Goal: Task Accomplishment & Management: Complete application form

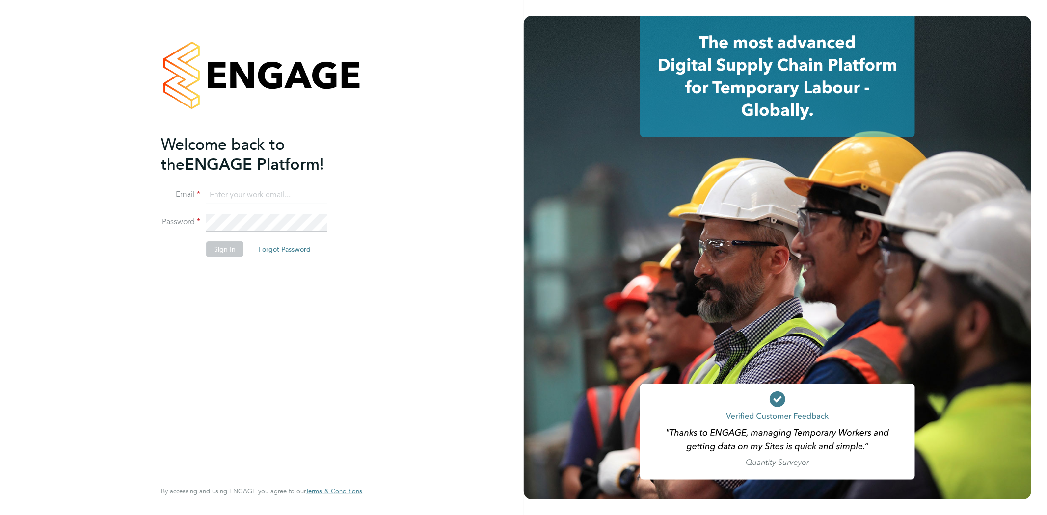
type input "rob@ivyresourcegroup.com"
click at [218, 246] on button "Sign In" at bounding box center [224, 249] width 37 height 16
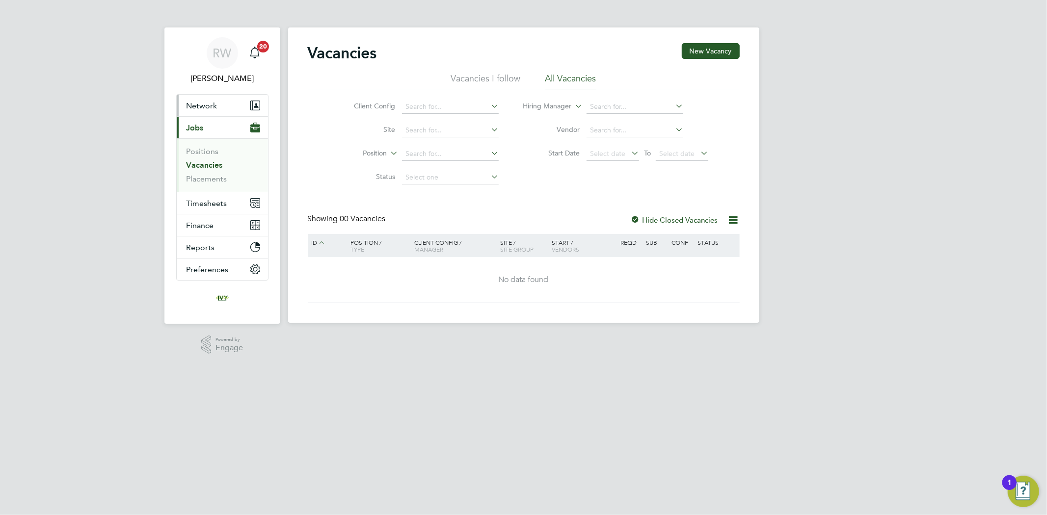
click at [198, 108] on span "Network" at bounding box center [201, 105] width 31 height 9
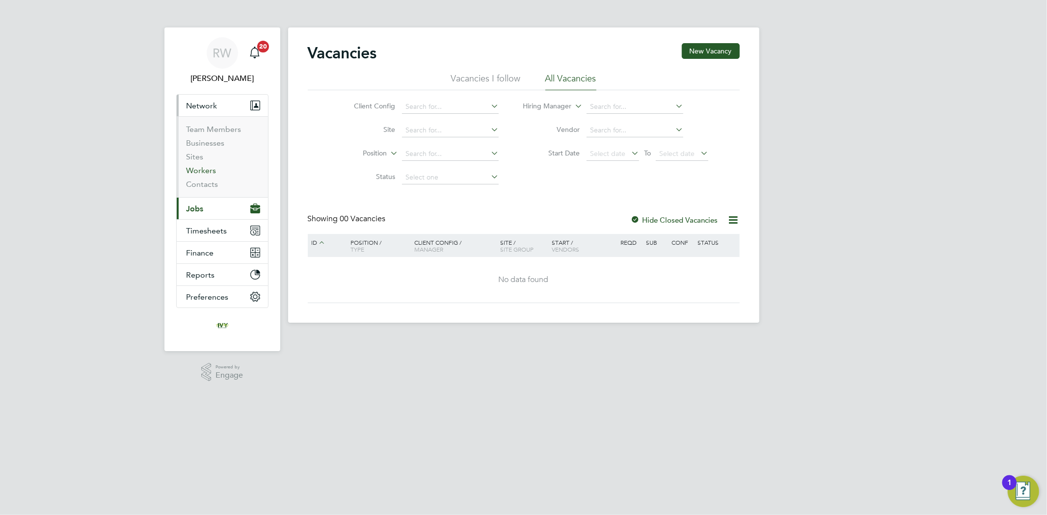
click at [212, 168] on link "Workers" at bounding box center [201, 170] width 30 height 9
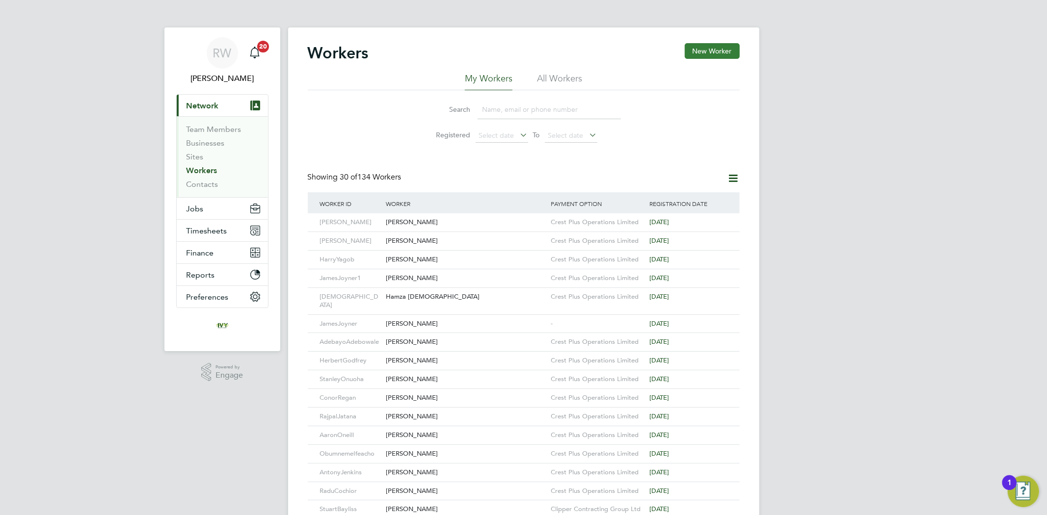
click at [719, 52] on button "New Worker" at bounding box center [712, 51] width 55 height 16
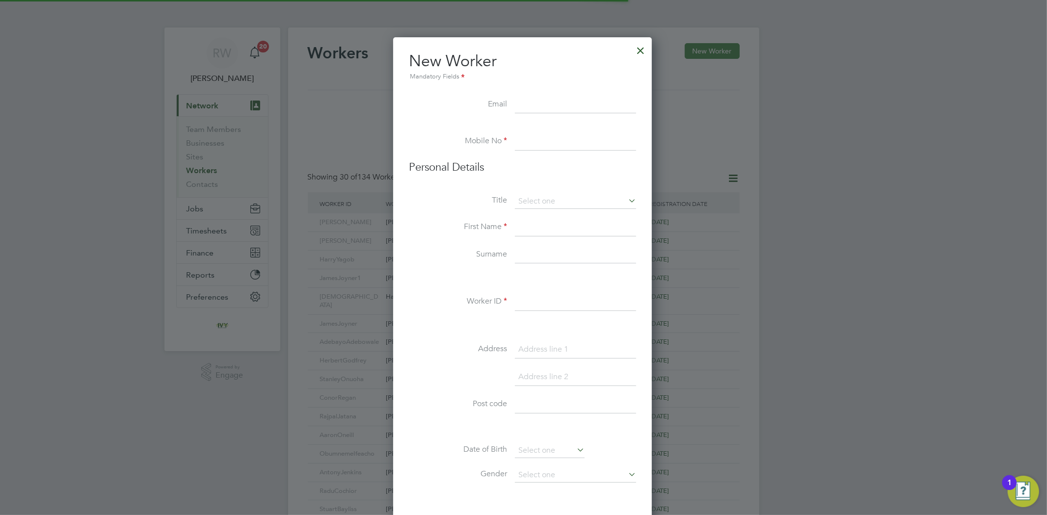
scroll to position [834, 261]
click at [575, 103] on input at bounding box center [575, 105] width 121 height 18
paste input "[EMAIL_ADDRESS][DOMAIN_NAME]"
type input "[EMAIL_ADDRESS][DOMAIN_NAME]"
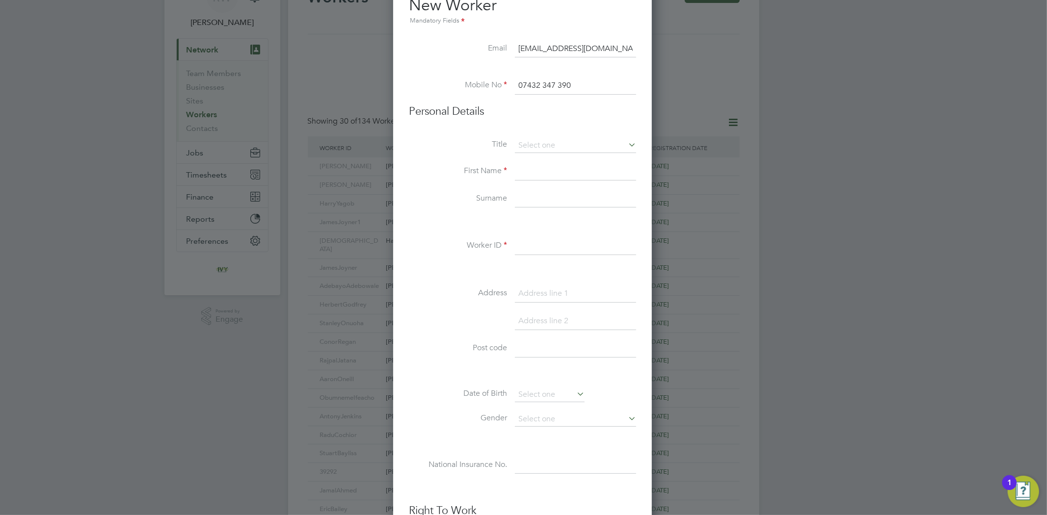
scroll to position [109, 0]
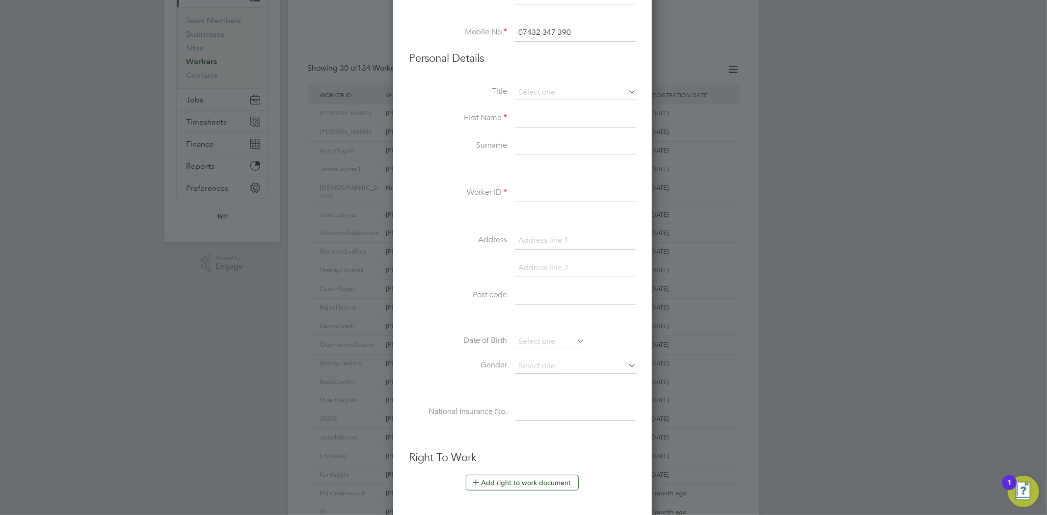
type input "07432 347 390"
click at [555, 118] on input at bounding box center [575, 119] width 121 height 18
type input "[PERSON_NAME]"
type input "Staines"
type input "MathewStaines"
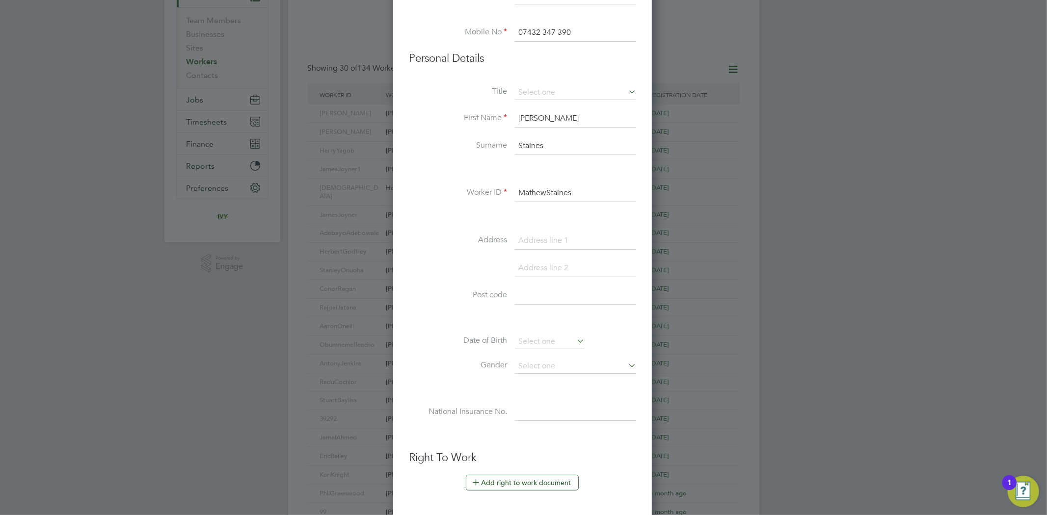
click at [581, 239] on input at bounding box center [575, 241] width 121 height 18
type input "[STREET_ADDRESS][PERSON_NAME]"
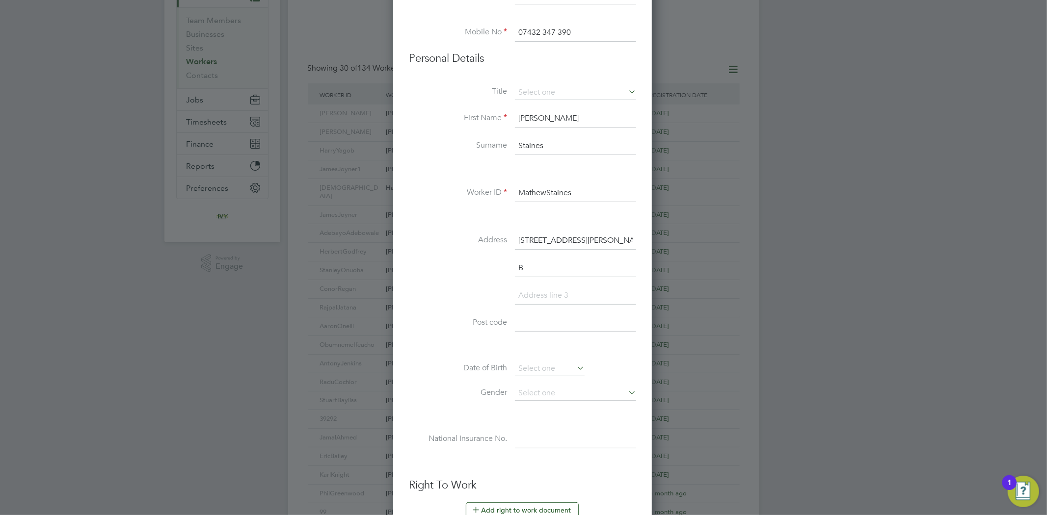
scroll to position [862, 261]
type input "[GEOGRAPHIC_DATA]"
type input "B44 8HA"
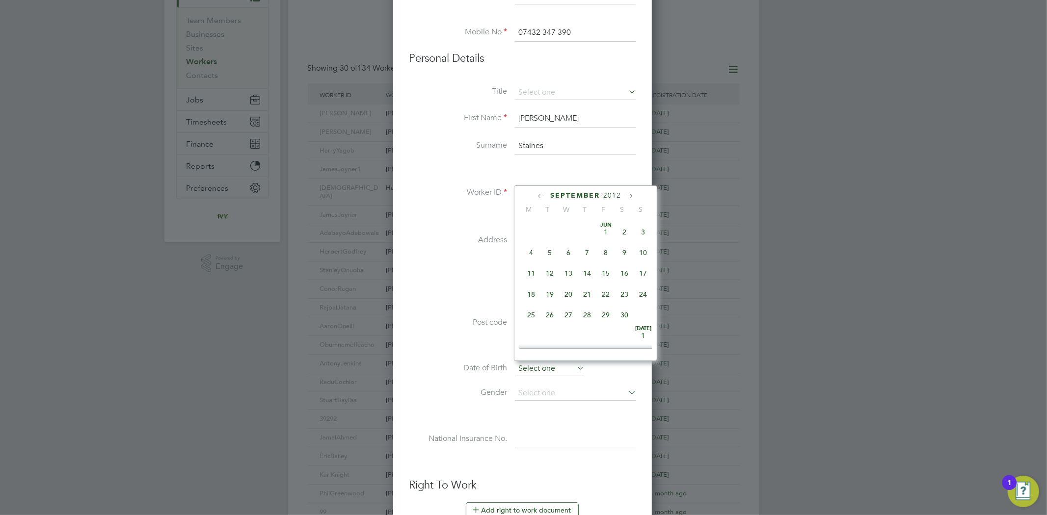
click at [561, 369] on input at bounding box center [550, 369] width 70 height 15
click at [616, 194] on span "2012" at bounding box center [612, 195] width 18 height 8
click at [550, 266] on span "2006" at bounding box center [549, 265] width 19 height 19
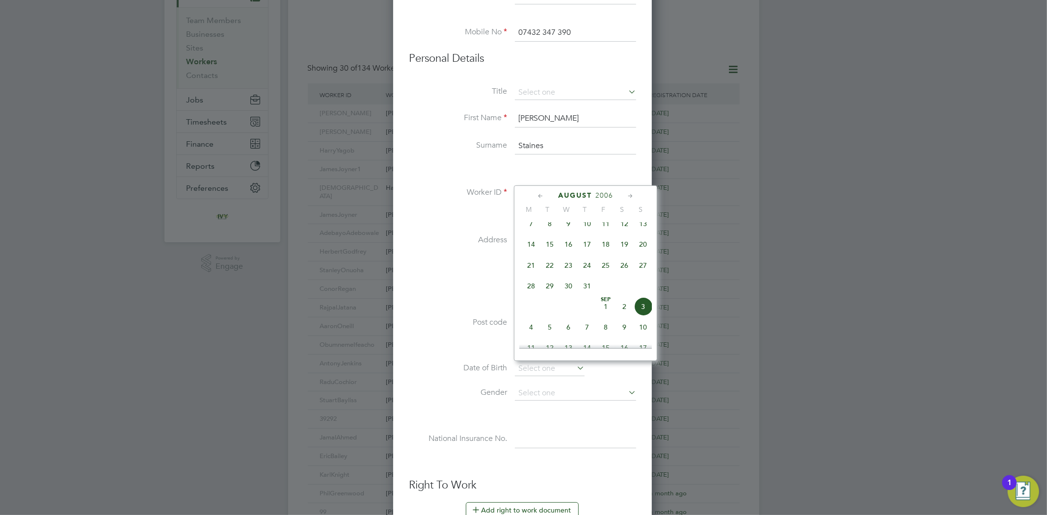
click at [540, 193] on icon at bounding box center [540, 196] width 9 height 11
click at [630, 193] on icon at bounding box center [630, 196] width 9 height 11
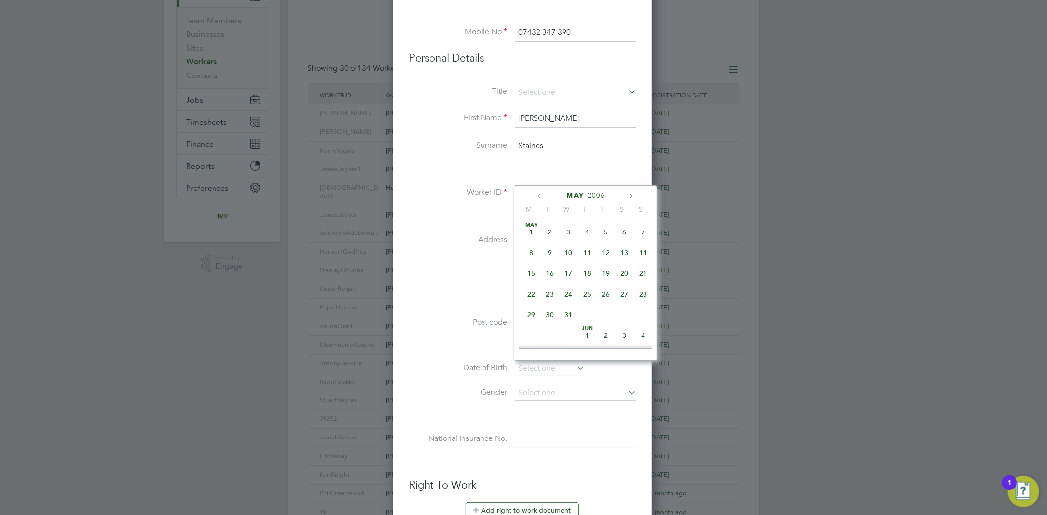
scroll to position [105, 0]
click at [547, 254] on span "6" at bounding box center [549, 251] width 19 height 19
type input "[DATE]"
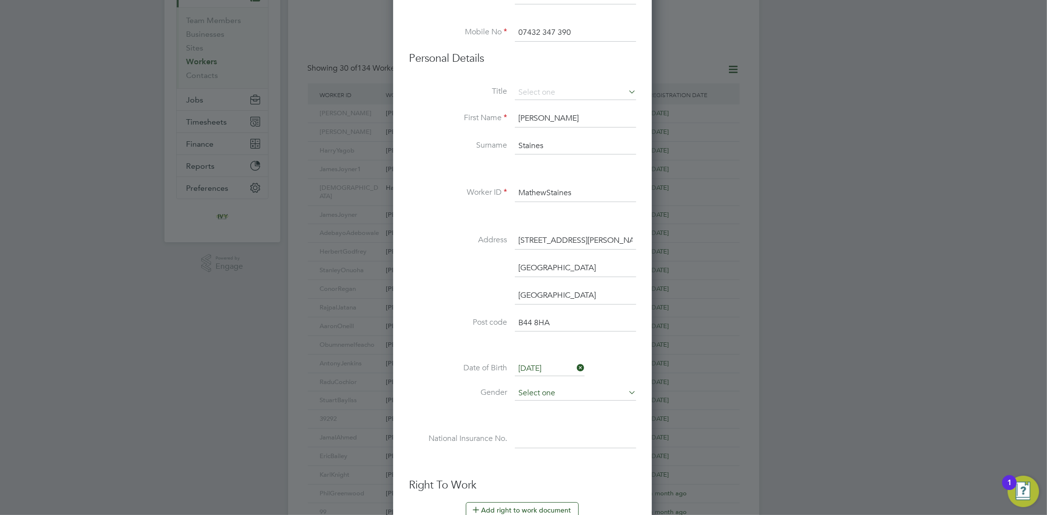
click at [584, 389] on input at bounding box center [575, 393] width 121 height 15
click at [555, 404] on li "[DEMOGRAPHIC_DATA]" at bounding box center [575, 406] width 122 height 13
type input "[DEMOGRAPHIC_DATA]"
click at [576, 434] on input at bounding box center [575, 440] width 121 height 18
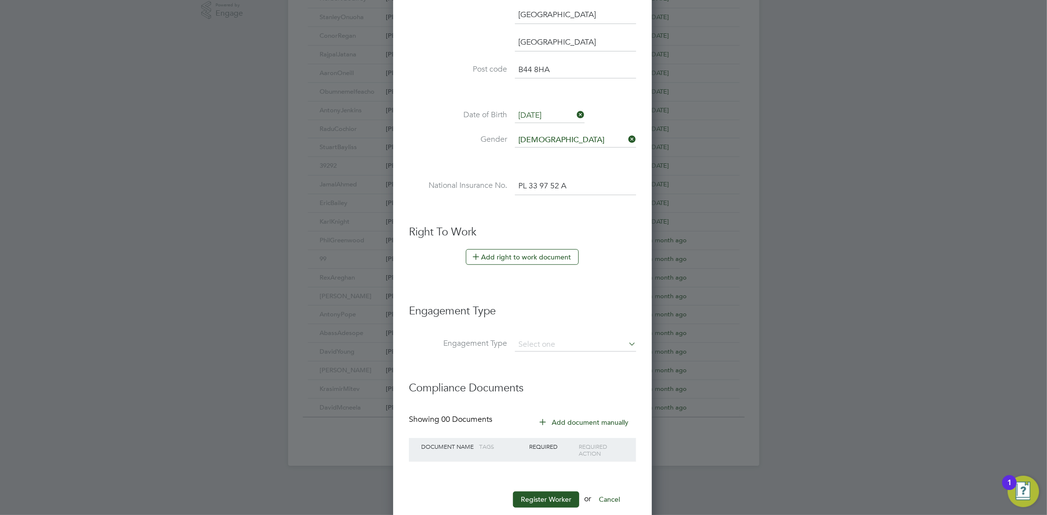
scroll to position [381, 0]
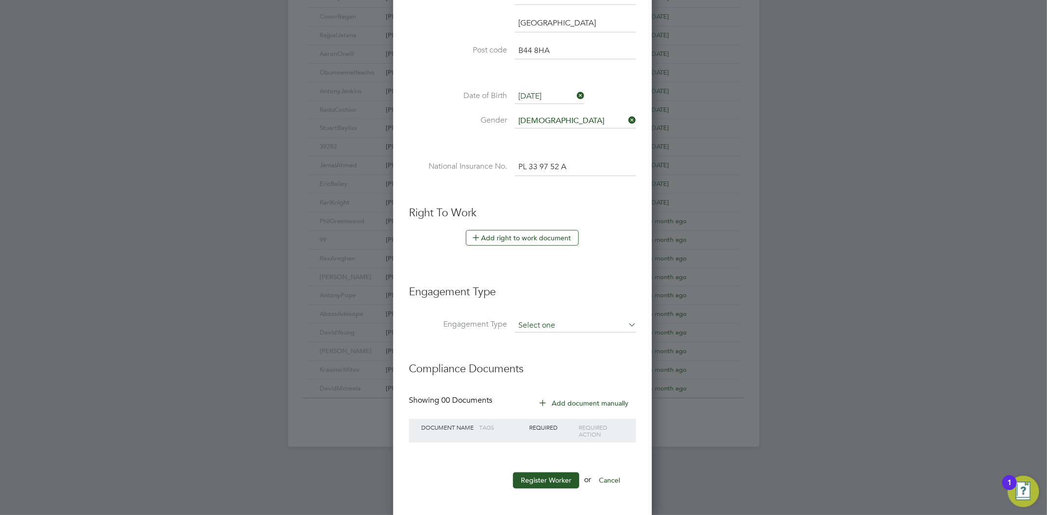
type input "PL 33 97 52 A"
click at [559, 327] on input at bounding box center [575, 326] width 121 height 14
click at [566, 307] on li "Engagement Type" at bounding box center [522, 297] width 227 height 44
click at [553, 480] on button "Register Worker" at bounding box center [546, 481] width 66 height 16
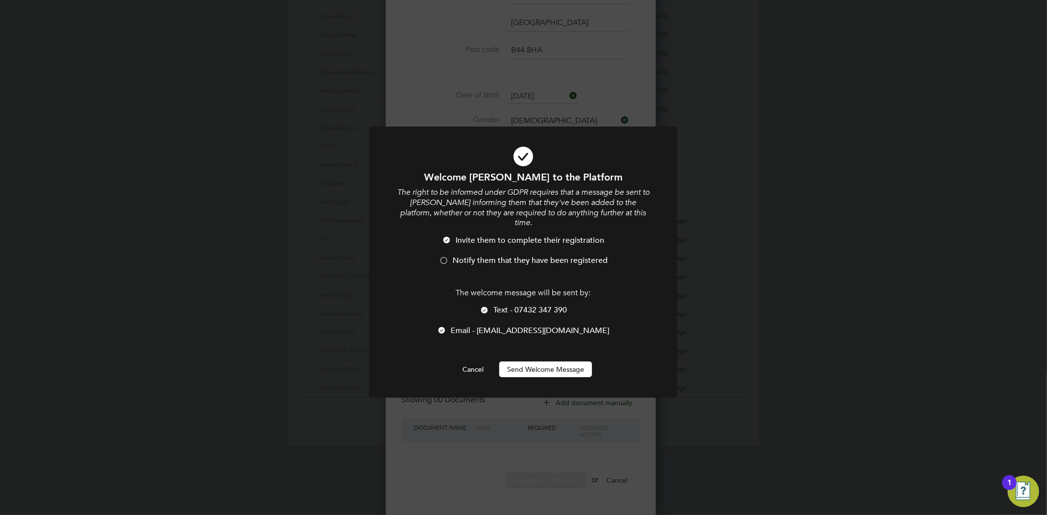
scroll to position [862, 261]
click at [442, 257] on div at bounding box center [444, 262] width 10 height 10
click at [489, 305] on li "Text - 07432 347 390" at bounding box center [523, 315] width 255 height 20
click at [447, 326] on div at bounding box center [442, 331] width 10 height 10
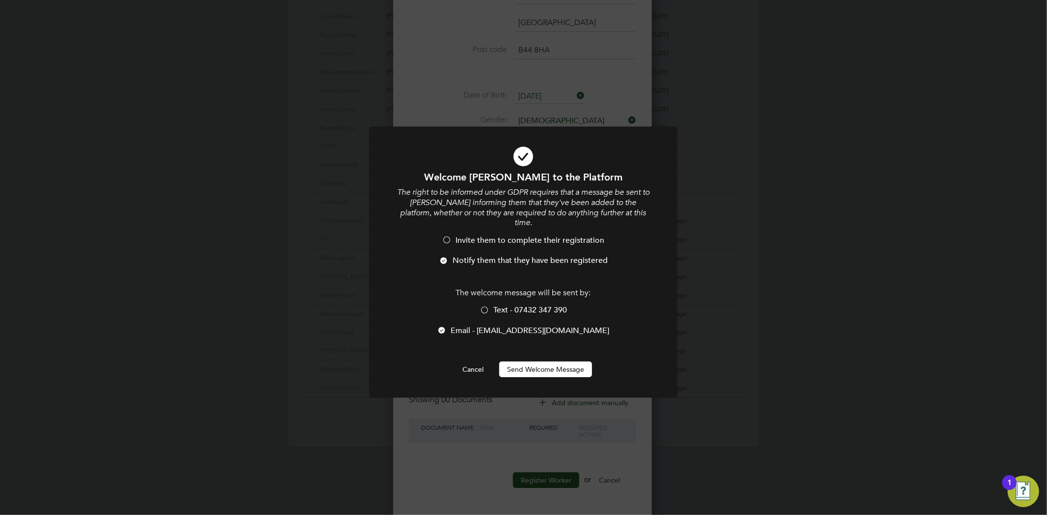
click at [533, 362] on button "Send Welcome Message" at bounding box center [545, 370] width 93 height 16
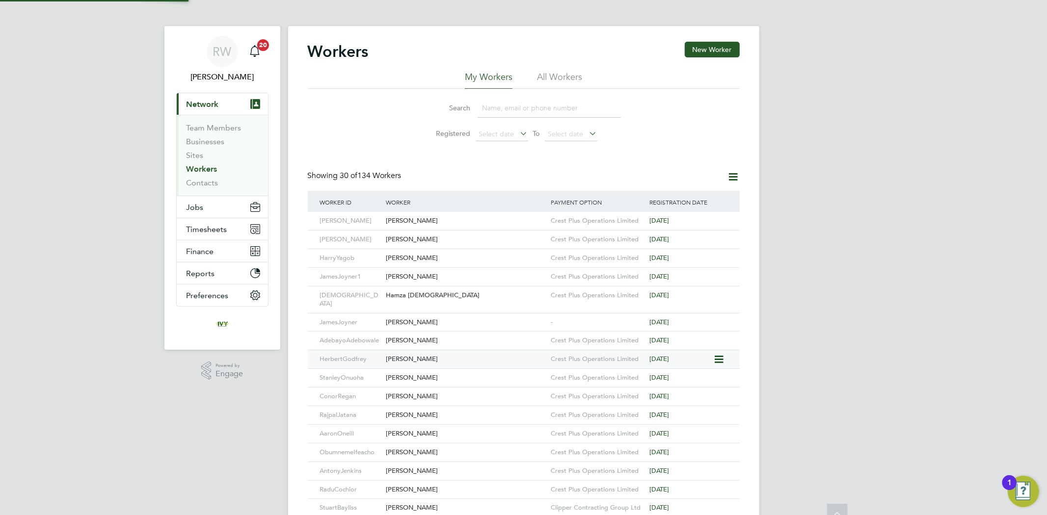
scroll to position [0, 0]
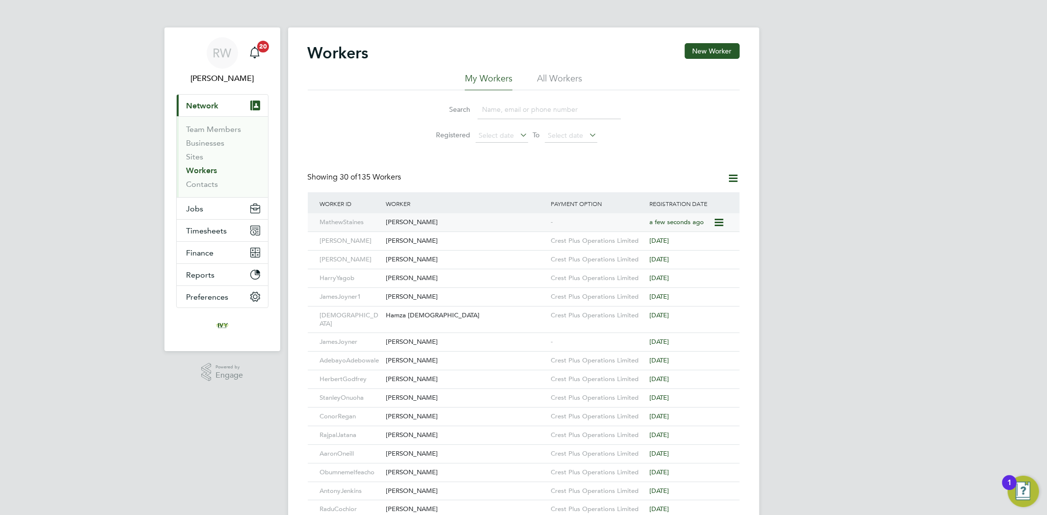
click at [399, 218] on div "[PERSON_NAME]" at bounding box center [465, 222] width 165 height 18
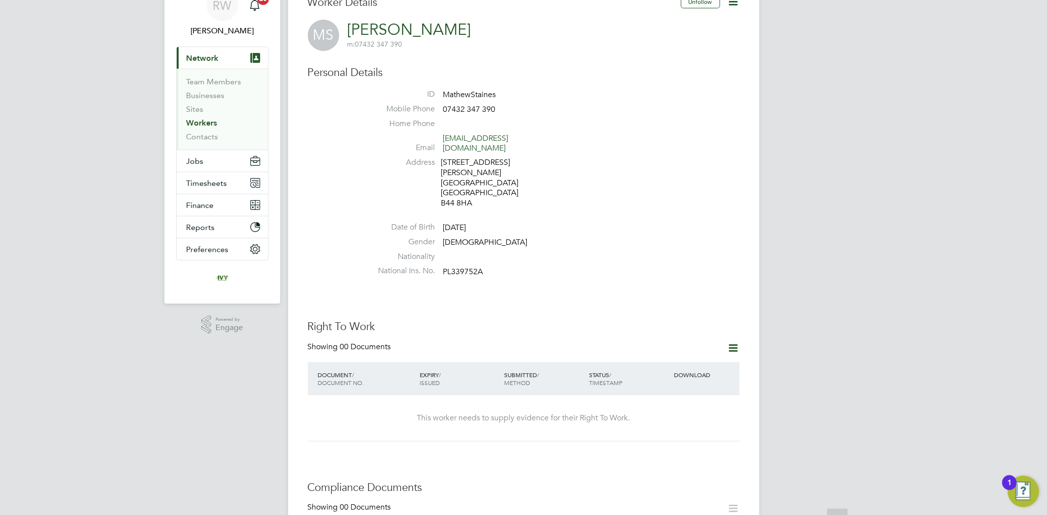
scroll to position [109, 0]
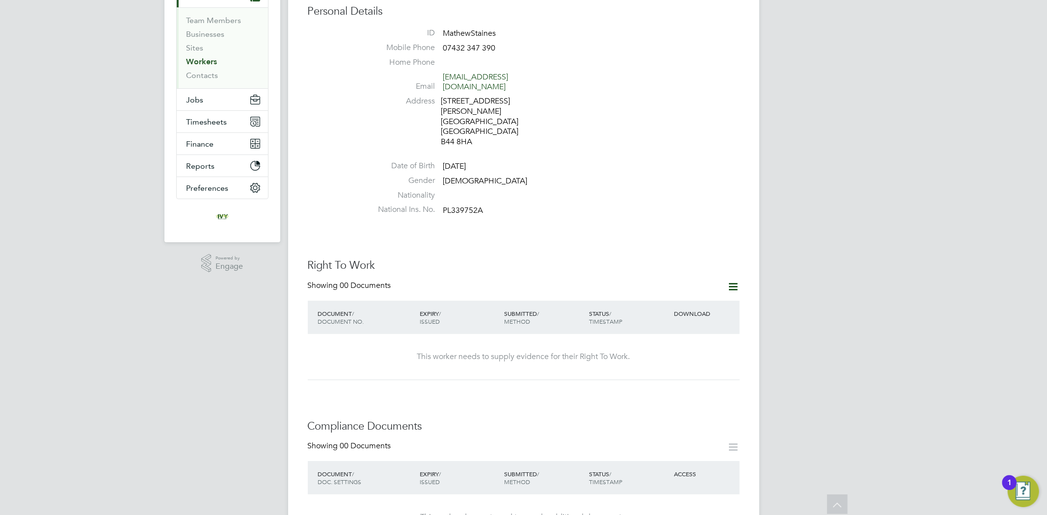
click at [733, 281] on icon at bounding box center [733, 287] width 12 height 12
click at [653, 288] on li "Add Right To Work Document" at bounding box center [678, 290] width 118 height 14
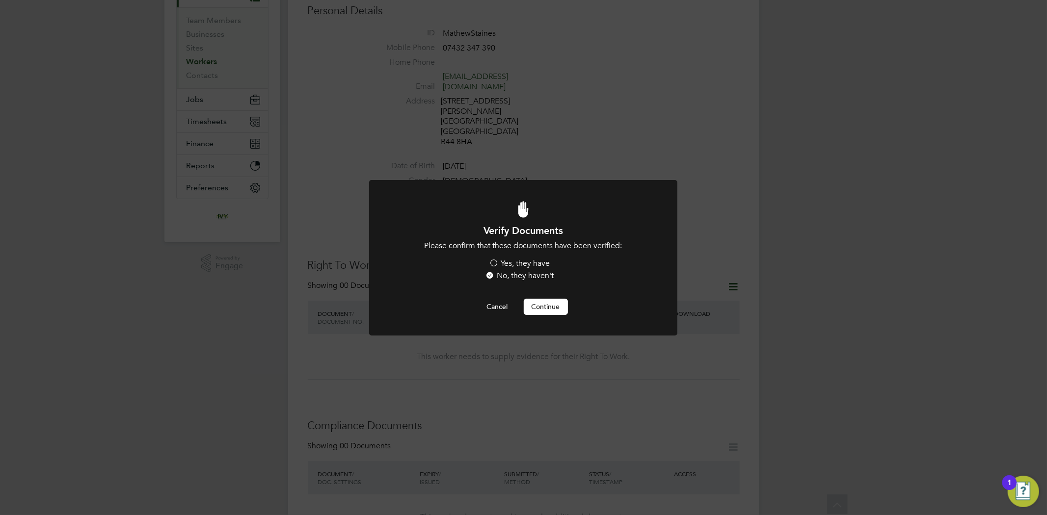
scroll to position [0, 0]
click at [493, 259] on label "Yes, they have" at bounding box center [519, 264] width 61 height 10
click at [0, 0] on input "Yes, they have" at bounding box center [0, 0] width 0 height 0
click at [545, 310] on button "Continue" at bounding box center [546, 307] width 44 height 16
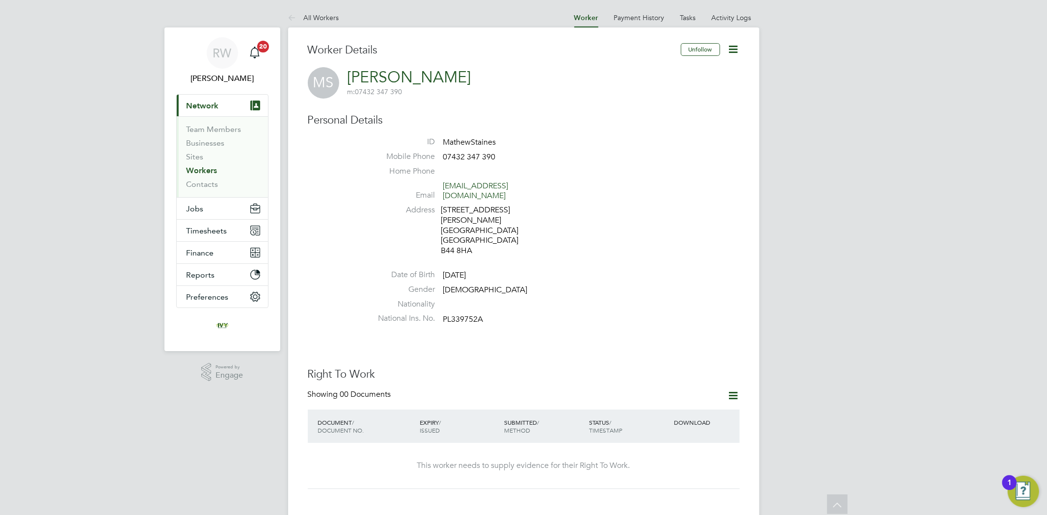
scroll to position [109, 0]
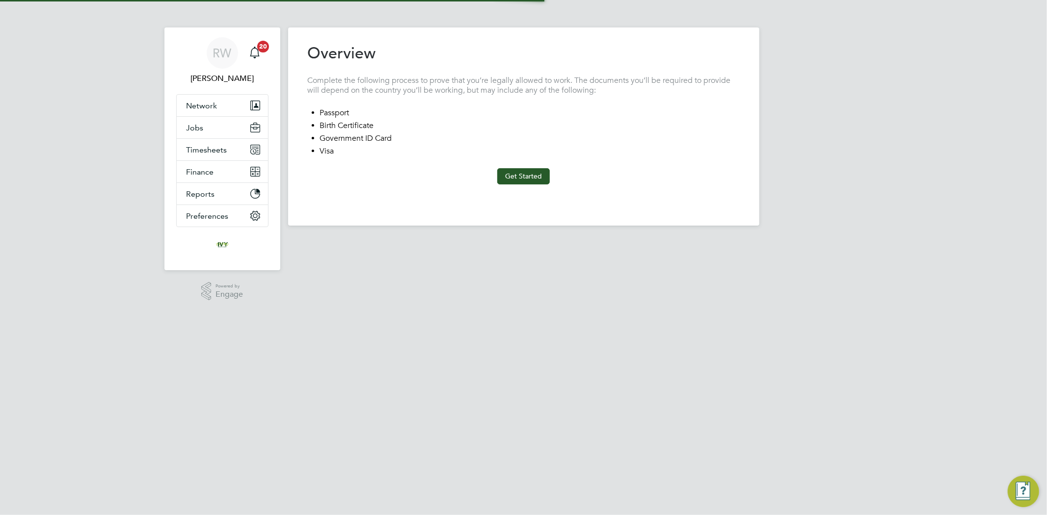
type input "[GEOGRAPHIC_DATA]"
click at [521, 178] on button "Get Started" at bounding box center [523, 176] width 53 height 16
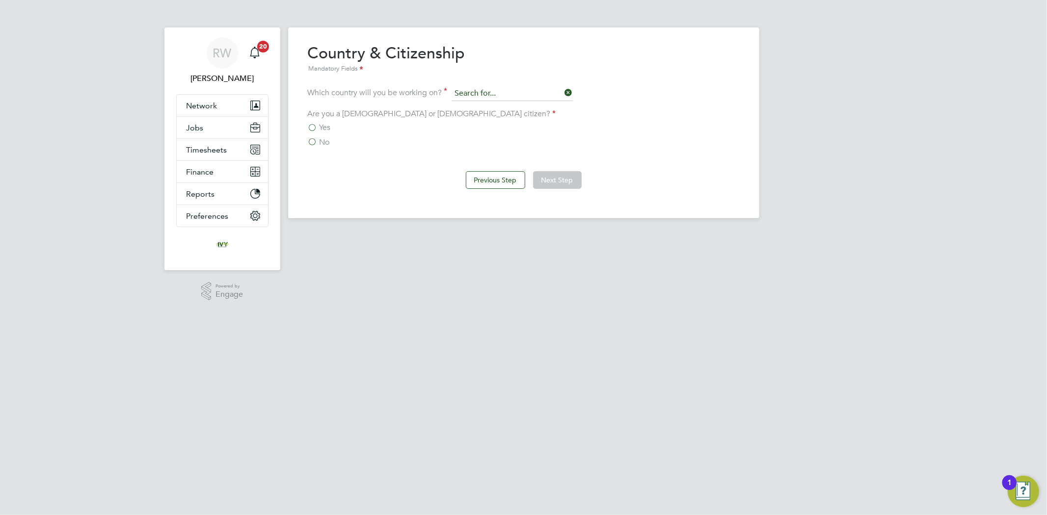
click at [473, 91] on input at bounding box center [511, 93] width 121 height 15
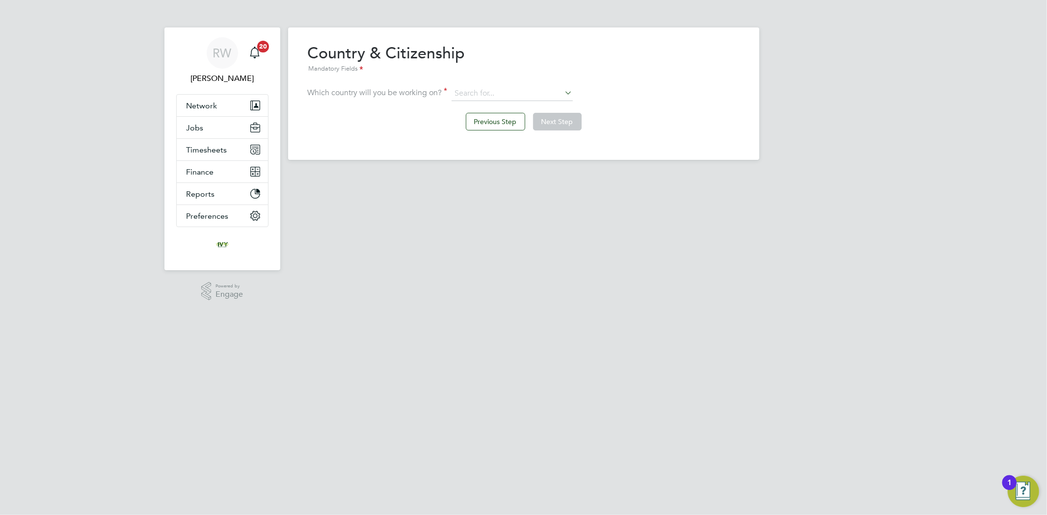
click at [721, 74] on div "Country & Citizenship Mandatory Fields" at bounding box center [524, 58] width 432 height 31
click at [551, 90] on input at bounding box center [511, 93] width 121 height 15
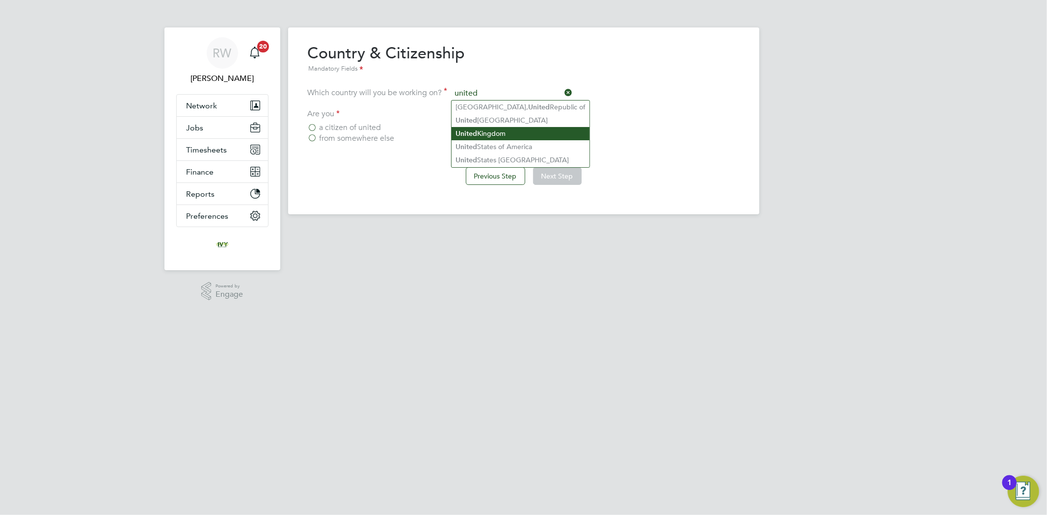
click at [528, 129] on li "United Kingdom" at bounding box center [520, 133] width 138 height 13
type input "[GEOGRAPHIC_DATA]"
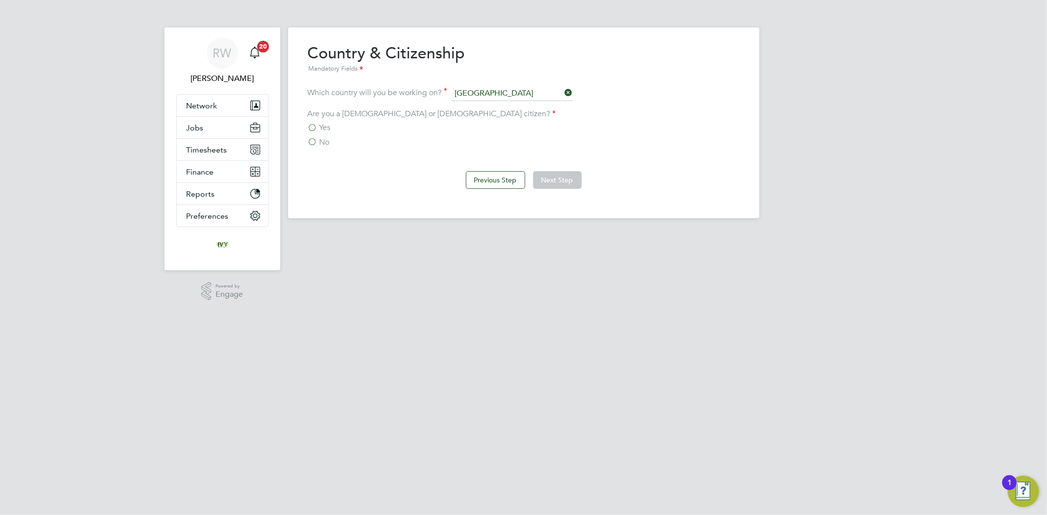
click at [310, 128] on label "Yes" at bounding box center [319, 128] width 23 height 10
click at [0, 0] on input "Yes" at bounding box center [0, 0] width 0 height 0
click at [551, 175] on button "Next Step" at bounding box center [557, 180] width 49 height 18
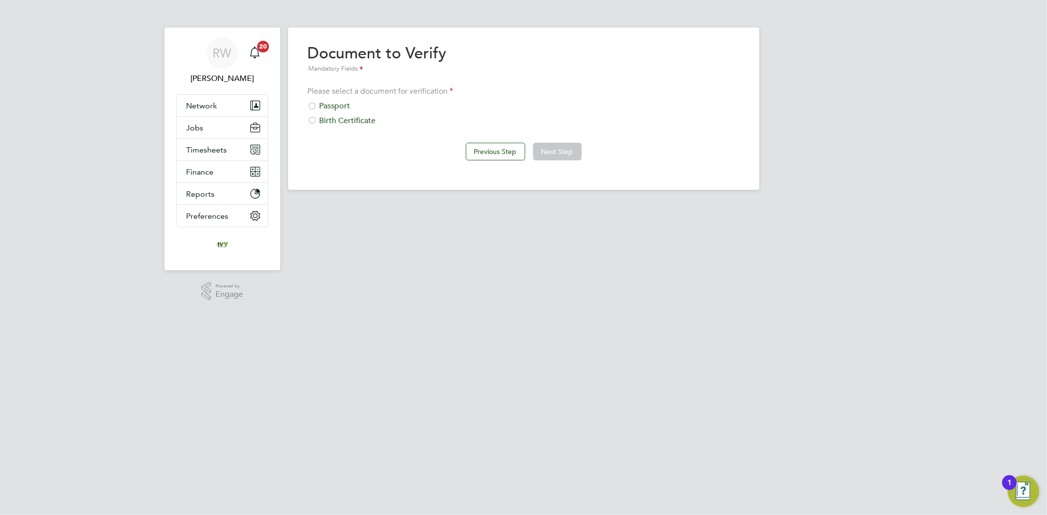
click at [315, 106] on div at bounding box center [313, 107] width 10 height 10
click at [550, 155] on button "Next Step" at bounding box center [557, 152] width 49 height 18
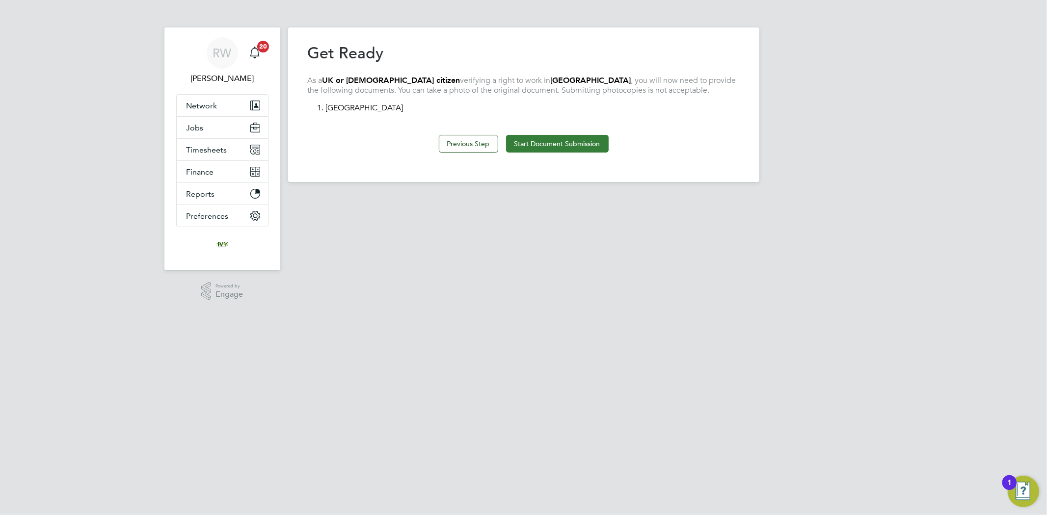
click at [572, 143] on button "Start Document Submission" at bounding box center [557, 144] width 103 height 18
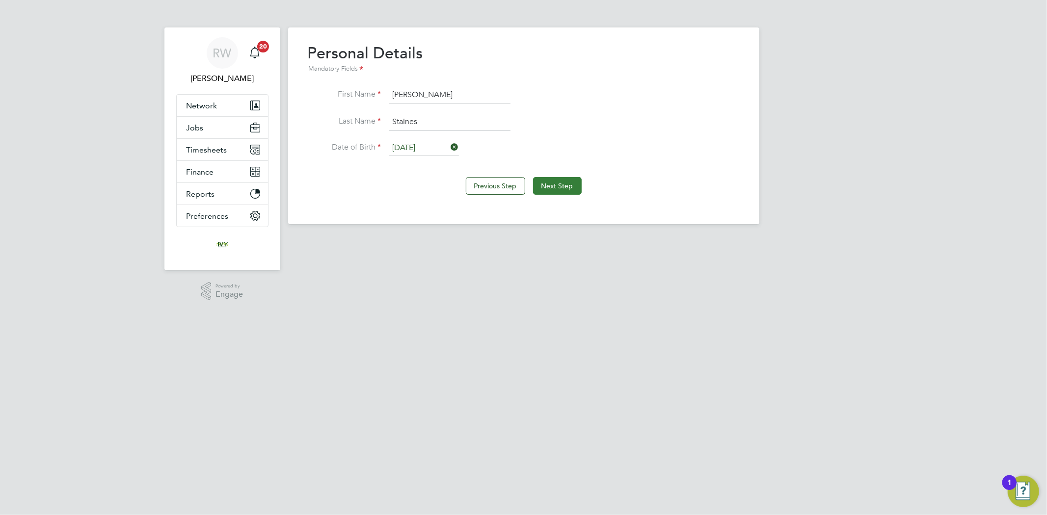
click at [551, 182] on button "Next Step" at bounding box center [557, 186] width 49 height 18
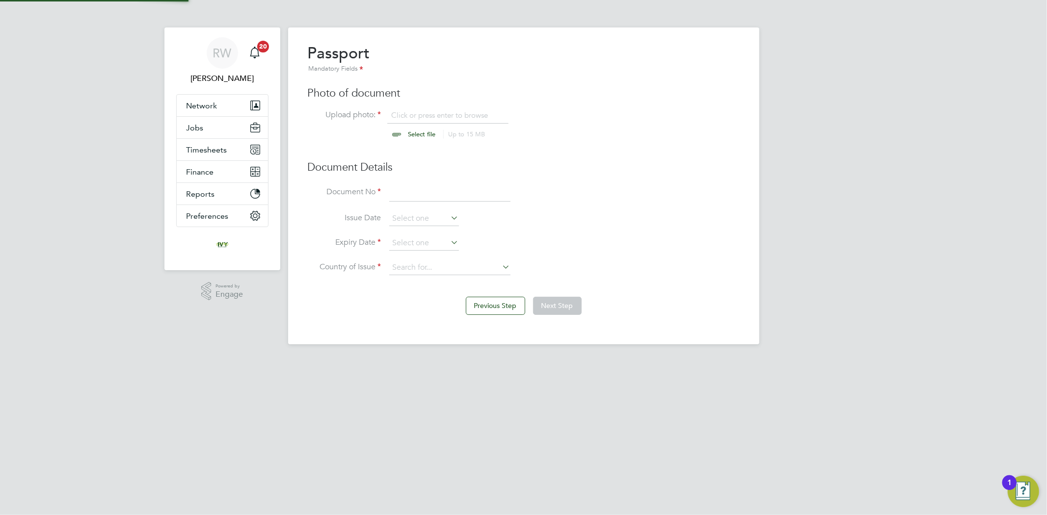
scroll to position [13, 121]
click at [418, 133] on input "file" at bounding box center [431, 124] width 154 height 29
type input "C:\fakepath\WhatsApp Image 2025-08-14 at 07.16.42_fec0b300 (1).jpg"
click at [437, 191] on input at bounding box center [449, 194] width 121 height 18
type input "137860544"
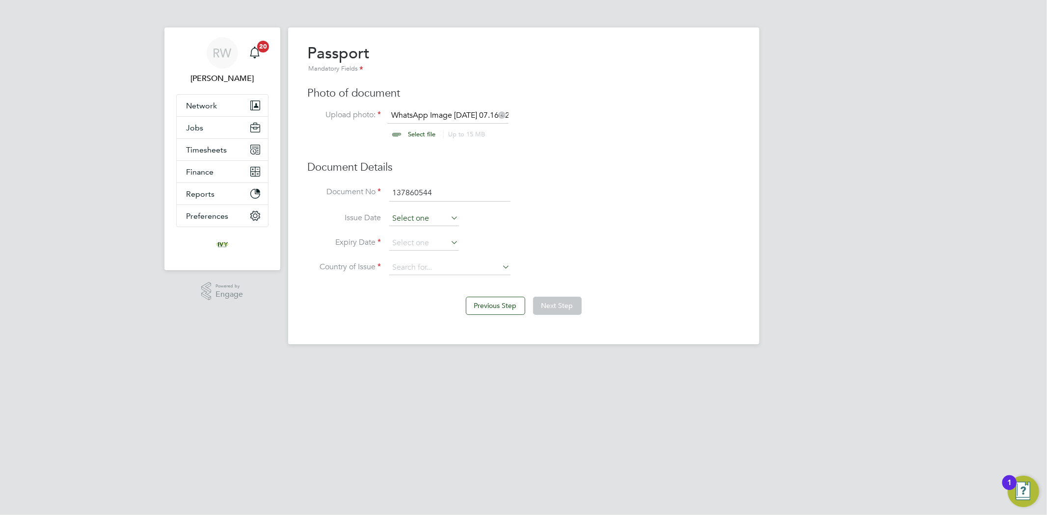
click at [410, 214] on input at bounding box center [424, 219] width 70 height 15
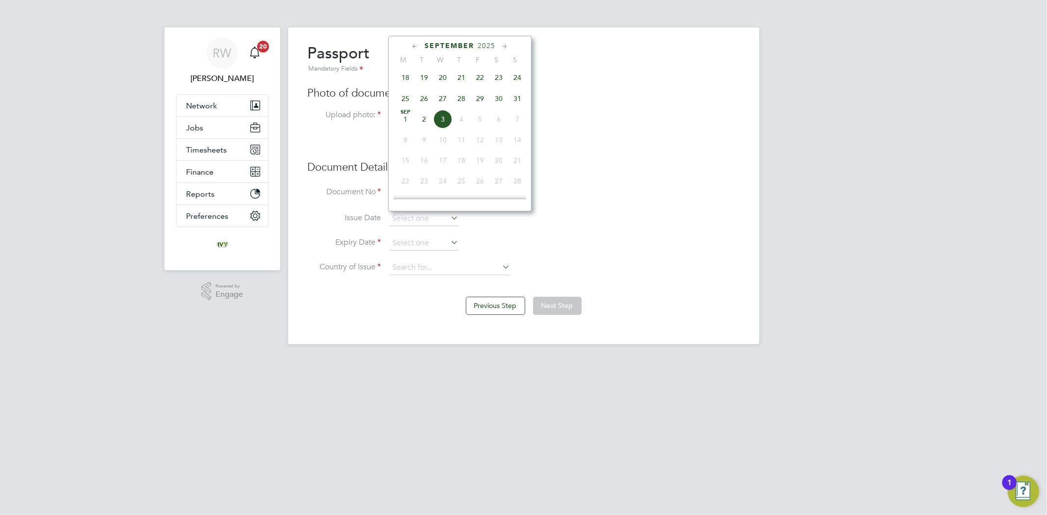
click at [484, 43] on span "2025" at bounding box center [486, 46] width 18 height 8
click at [501, 119] on span "2023" at bounding box center [498, 115] width 19 height 19
click at [414, 45] on icon at bounding box center [414, 46] width 9 height 11
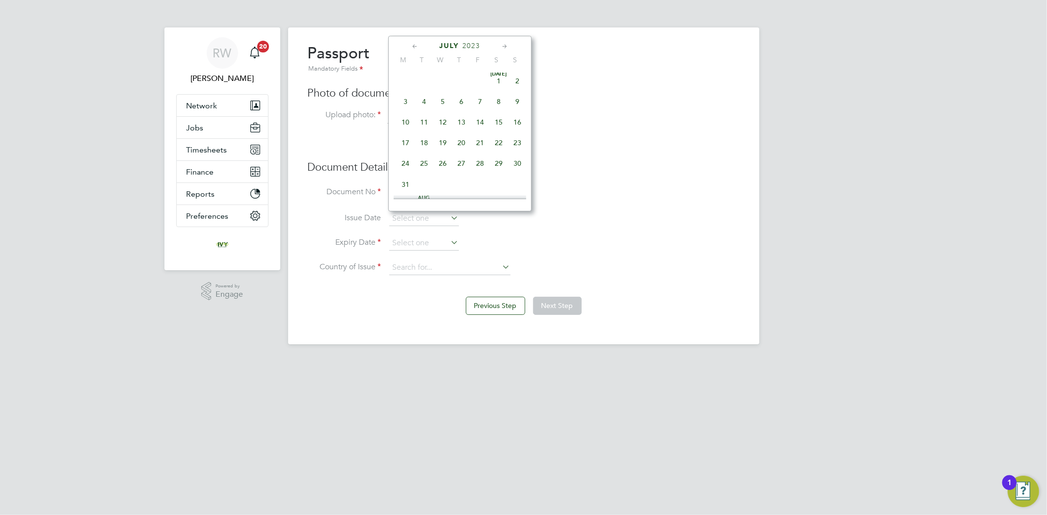
click at [414, 45] on icon at bounding box center [414, 46] width 9 height 11
click at [497, 81] on span "Apr 1" at bounding box center [498, 82] width 19 height 19
type input "01 Apr 2023"
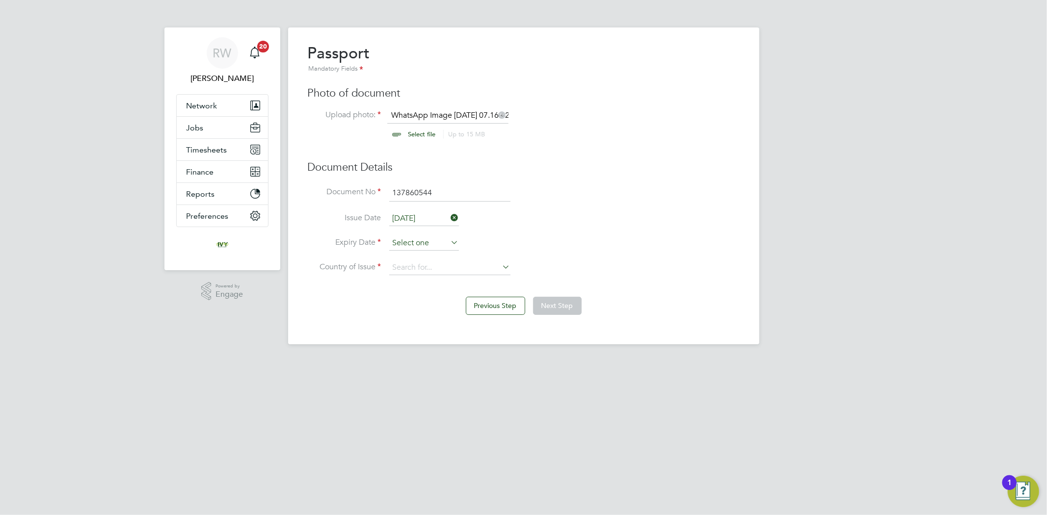
click at [423, 237] on input at bounding box center [424, 243] width 70 height 15
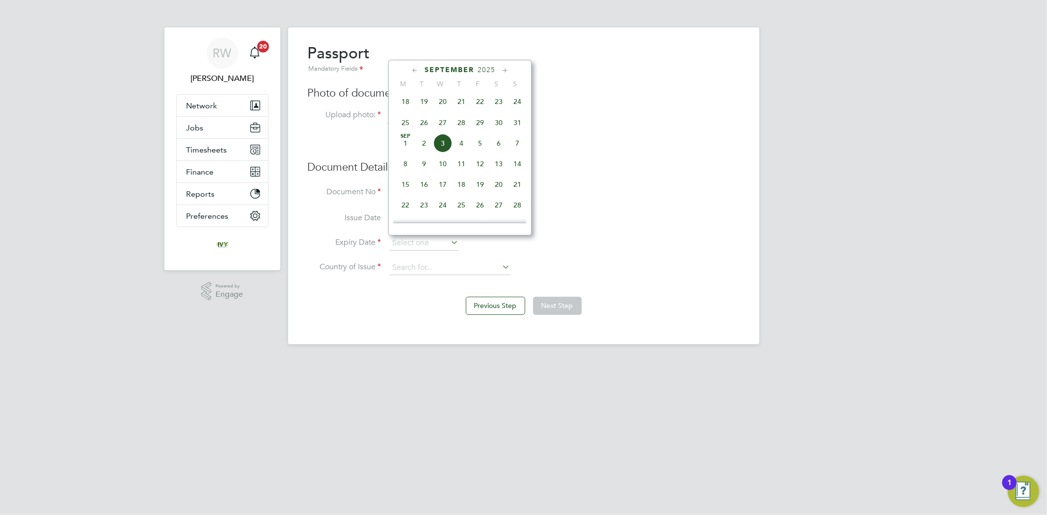
click at [490, 71] on span "2025" at bounding box center [486, 70] width 18 height 8
click at [426, 186] on span "2033" at bounding box center [424, 181] width 19 height 19
click at [411, 70] on icon at bounding box center [414, 70] width 9 height 11
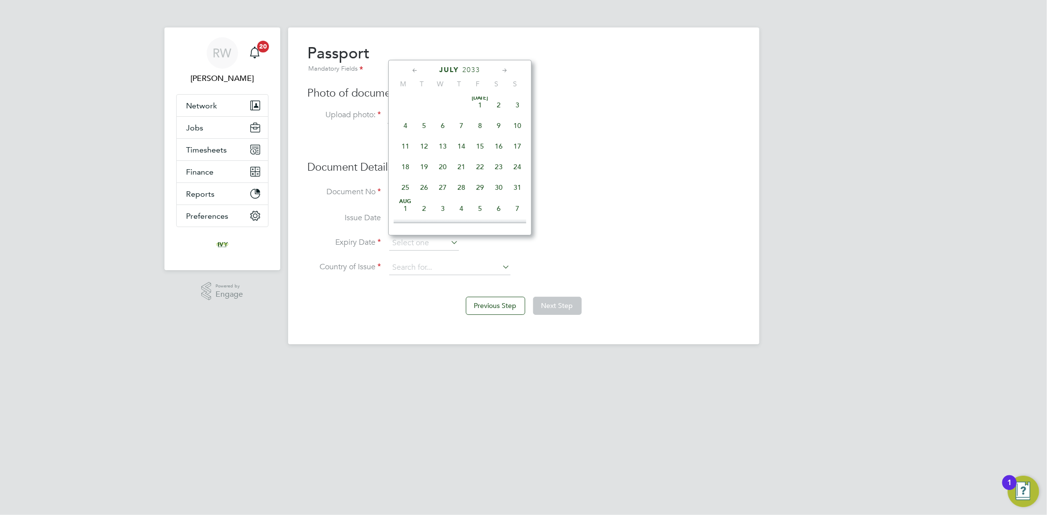
click at [411, 70] on icon at bounding box center [414, 70] width 9 height 11
click at [477, 105] on span "Apr 1" at bounding box center [480, 106] width 19 height 19
type input "01 Apr 2033"
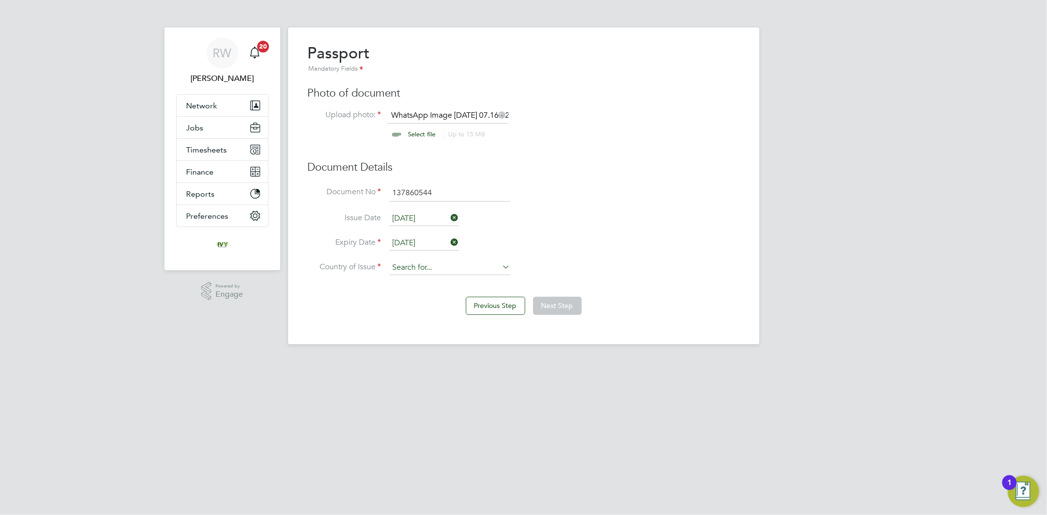
click at [488, 269] on input at bounding box center [449, 268] width 121 height 15
click at [474, 307] on li "United Kingdom" at bounding box center [458, 307] width 138 height 13
type input "[GEOGRAPHIC_DATA]"
click at [600, 252] on li "Expiry Date 01 Apr 2033" at bounding box center [524, 248] width 432 height 25
click at [566, 298] on button "Next Step" at bounding box center [557, 306] width 49 height 18
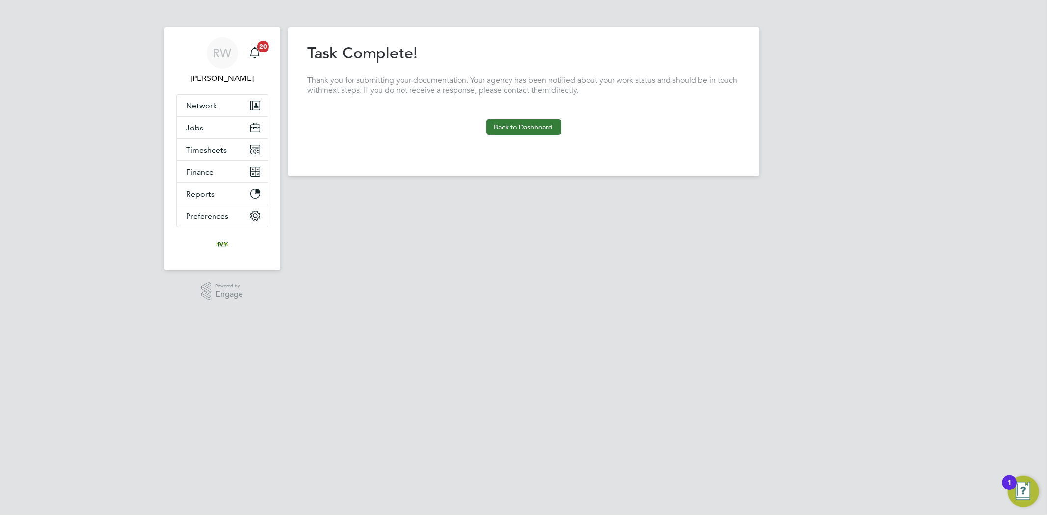
click at [540, 130] on button "Back to Dashboard" at bounding box center [523, 127] width 75 height 16
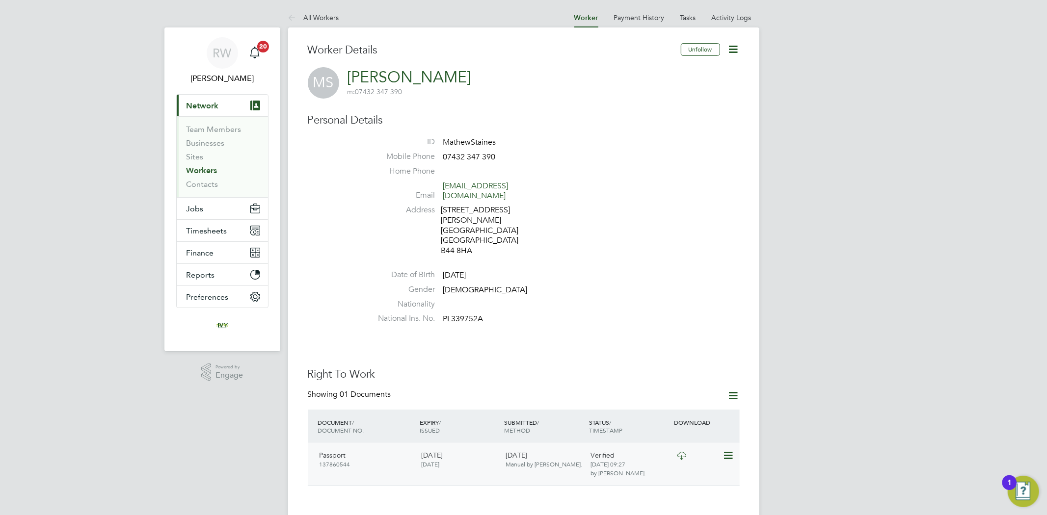
click at [683, 452] on icon at bounding box center [681, 456] width 12 height 8
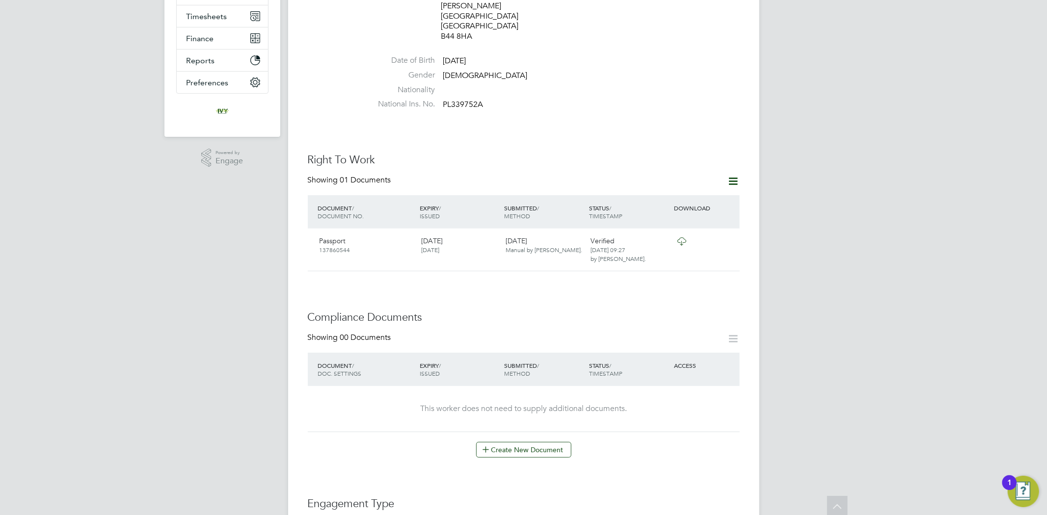
scroll to position [218, 0]
click at [542, 439] on button "Create New Document" at bounding box center [523, 447] width 95 height 16
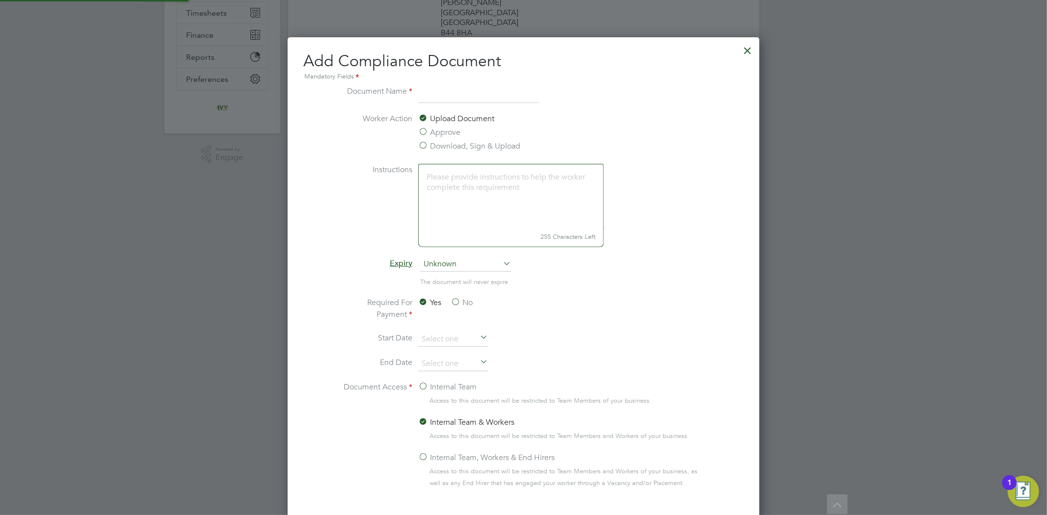
scroll to position [514, 472]
click at [465, 96] on input at bounding box center [478, 94] width 121 height 18
type input "CSCS"
click at [452, 364] on input at bounding box center [453, 364] width 70 height 15
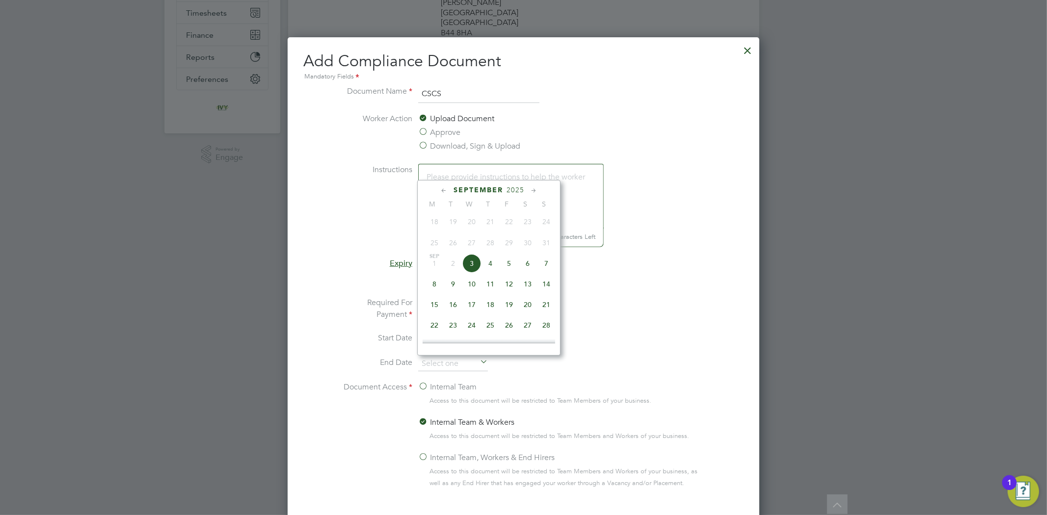
click at [518, 191] on span "2025" at bounding box center [515, 190] width 18 height 8
click at [508, 282] on span "2029" at bounding box center [509, 280] width 19 height 19
click at [445, 189] on icon at bounding box center [443, 190] width 9 height 11
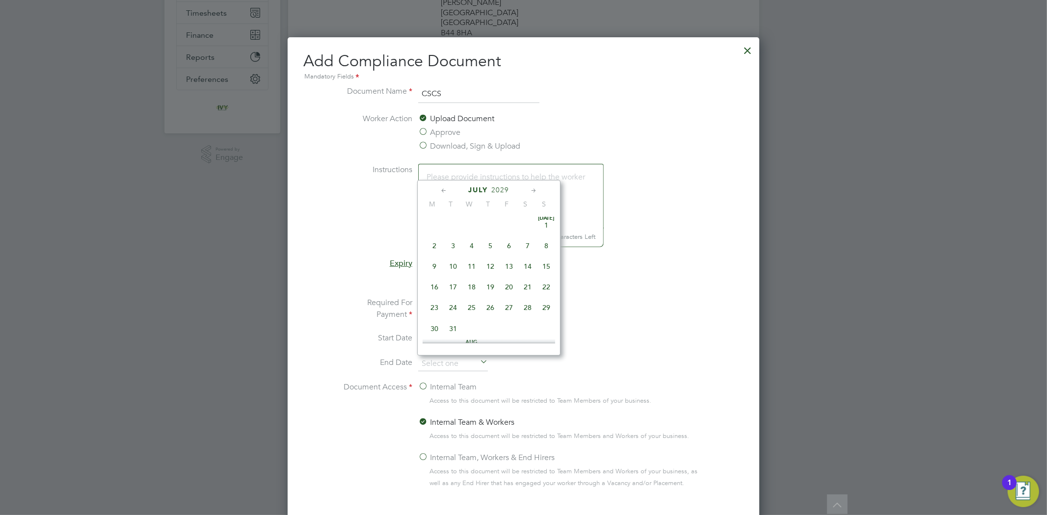
click at [445, 189] on icon at bounding box center [443, 190] width 9 height 11
click at [533, 190] on icon at bounding box center [533, 190] width 9 height 11
click at [527, 304] on span "30" at bounding box center [527, 307] width 19 height 19
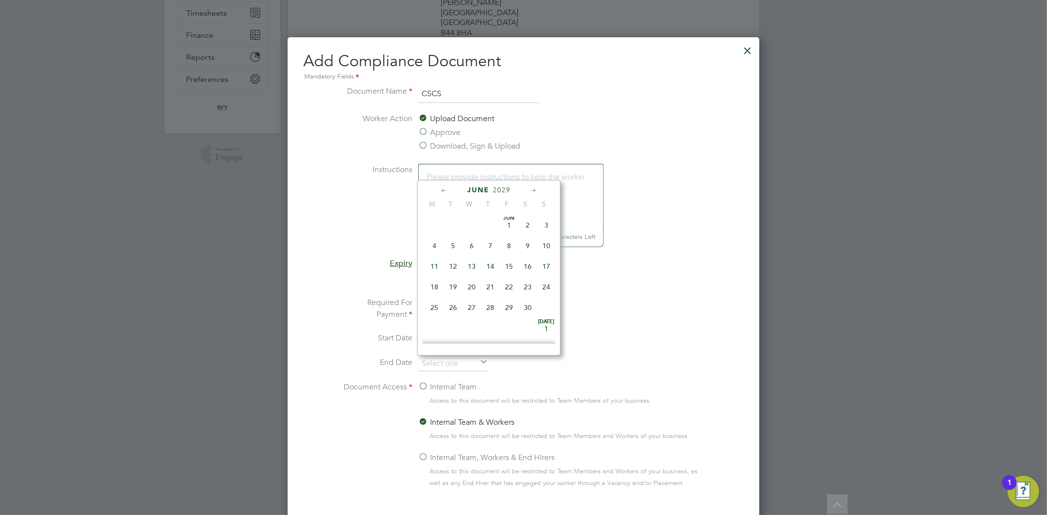
type input "30 Jun 2029"
click at [589, 335] on li "Start Date" at bounding box center [524, 344] width 370 height 25
click at [424, 384] on label "Internal Team" at bounding box center [447, 387] width 58 height 12
click at [0, 0] on input "Internal Team" at bounding box center [0, 0] width 0 height 0
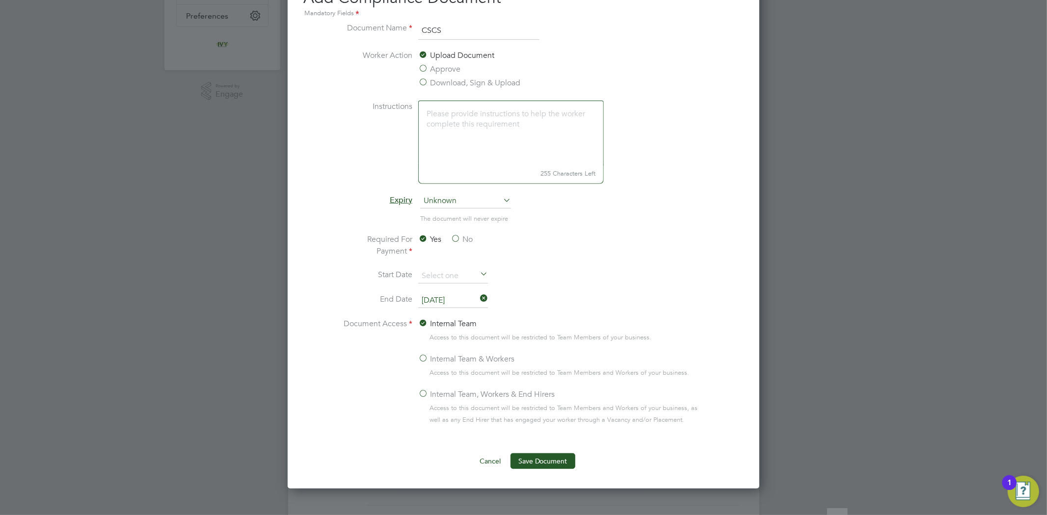
scroll to position [436, 0]
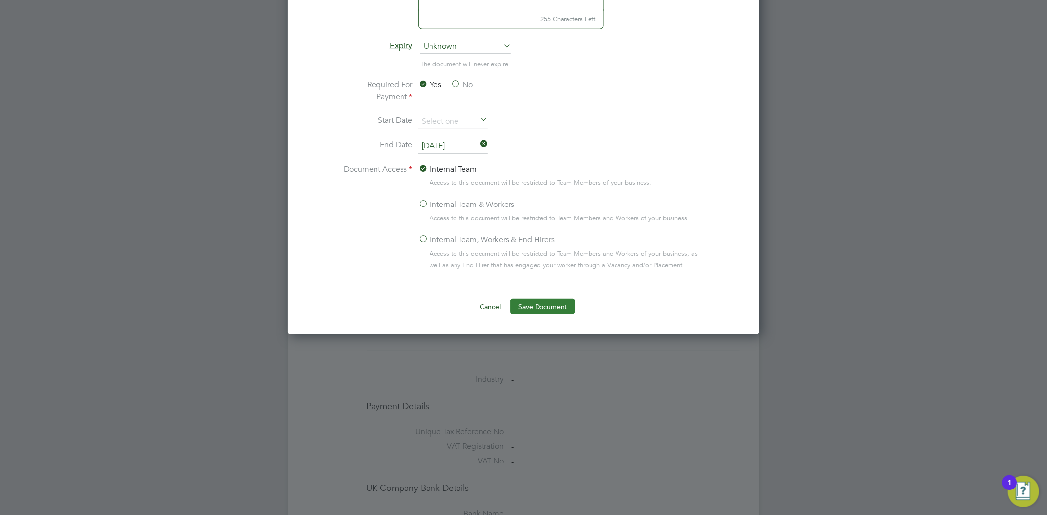
click at [542, 306] on button "Save Document" at bounding box center [542, 307] width 65 height 16
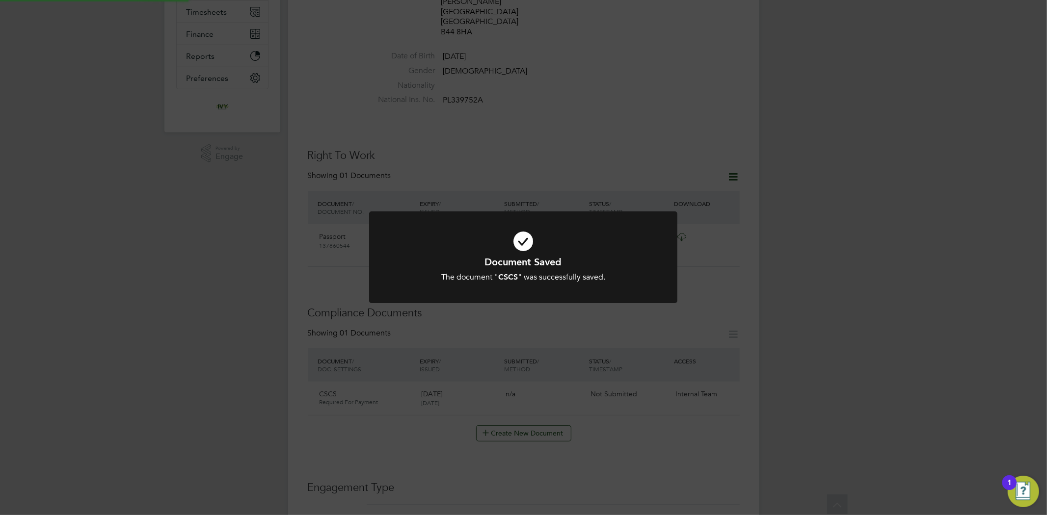
scroll to position [218, 0]
click at [807, 307] on div "Document Saved The document " CSCS " was successfully saved. Cancel Okay" at bounding box center [523, 257] width 1047 height 515
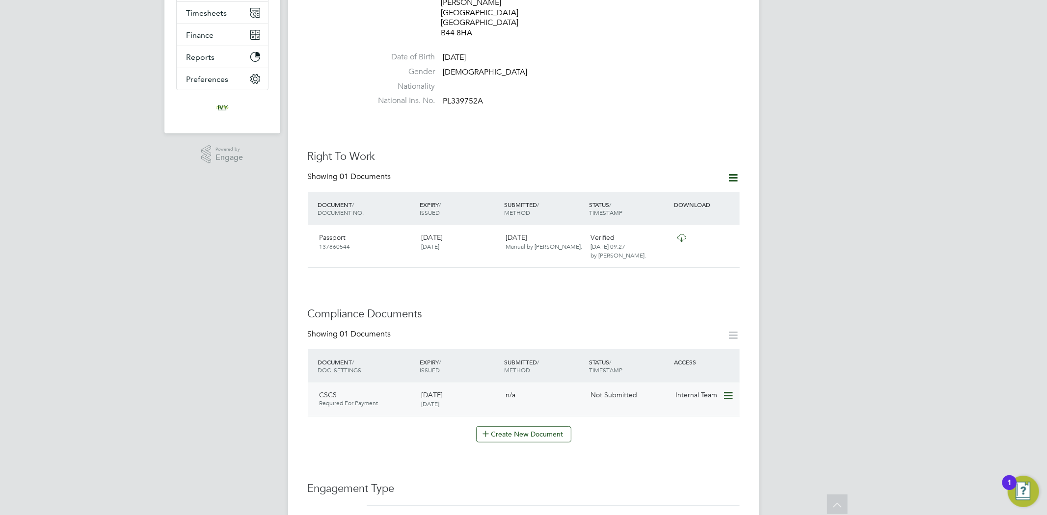
click at [722, 390] on icon at bounding box center [727, 396] width 10 height 12
click at [702, 409] on li "Submit Document" at bounding box center [697, 412] width 69 height 14
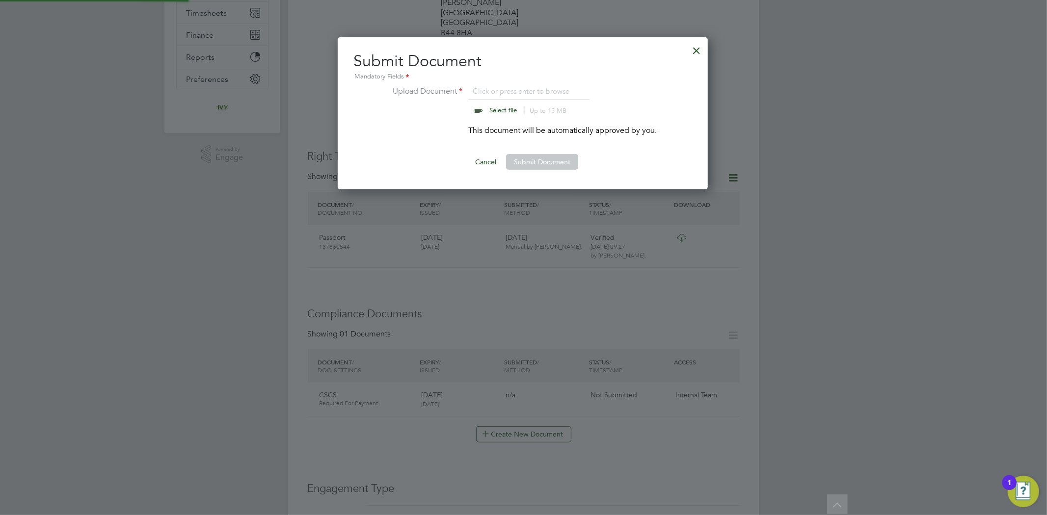
scroll to position [153, 371]
click at [502, 114] on input "file" at bounding box center [512, 99] width 154 height 29
type input "C:\fakepath\WhatsApp Image 2025-08-14 at 07.16.42_8ed0fdbd (2).jpg"
click at [551, 160] on button "Submit Document" at bounding box center [542, 162] width 72 height 16
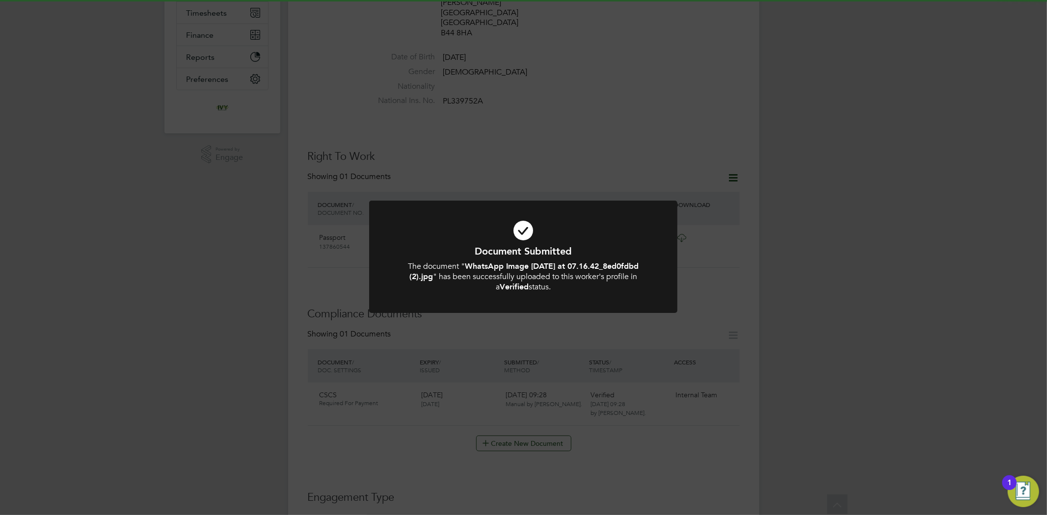
click at [923, 280] on div "Document Submitted The document " WhatsApp Image 2025-08-14 at 07.16.42_8ed0fdb…" at bounding box center [523, 257] width 1047 height 515
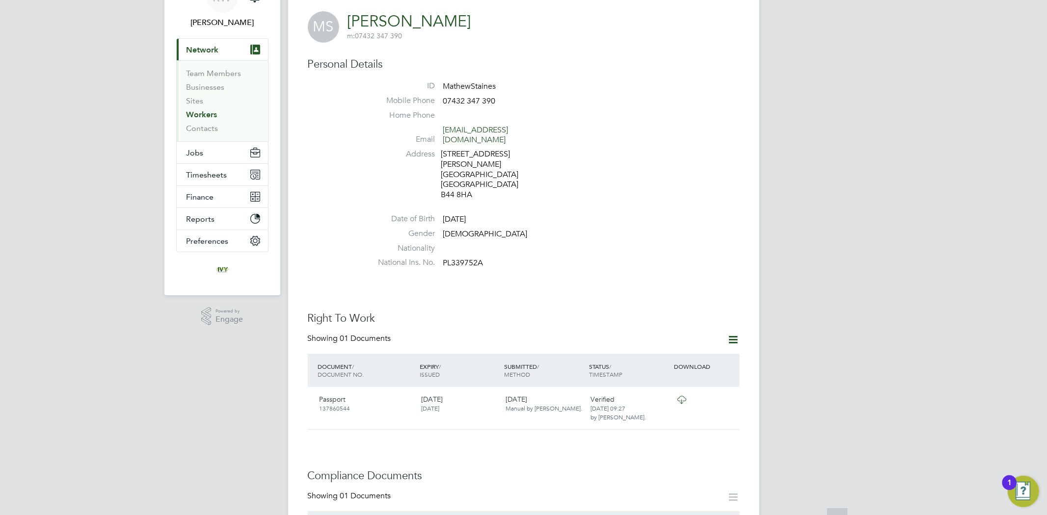
scroll to position [272, 0]
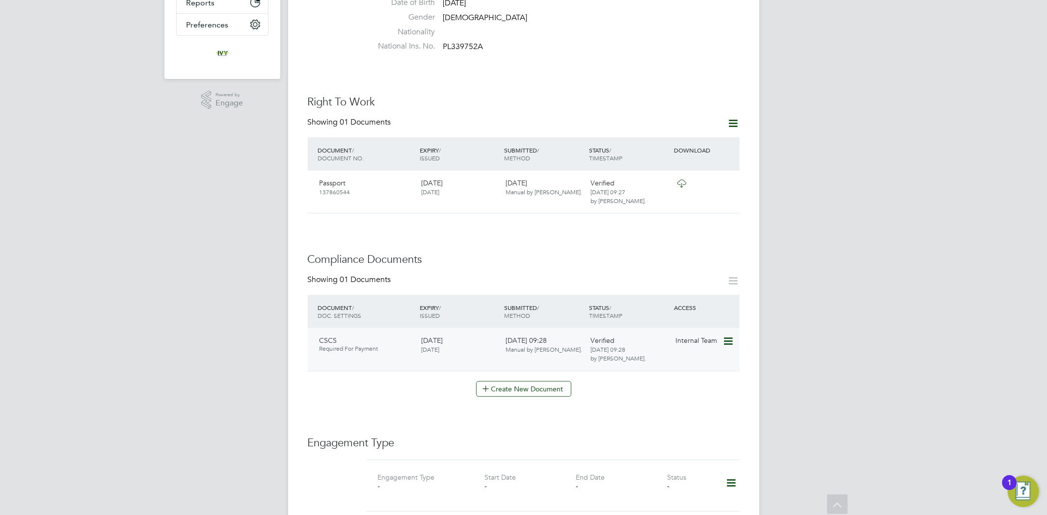
click at [732, 336] on icon at bounding box center [727, 342] width 10 height 12
click at [681, 354] on li "Download Document" at bounding box center [692, 358] width 78 height 14
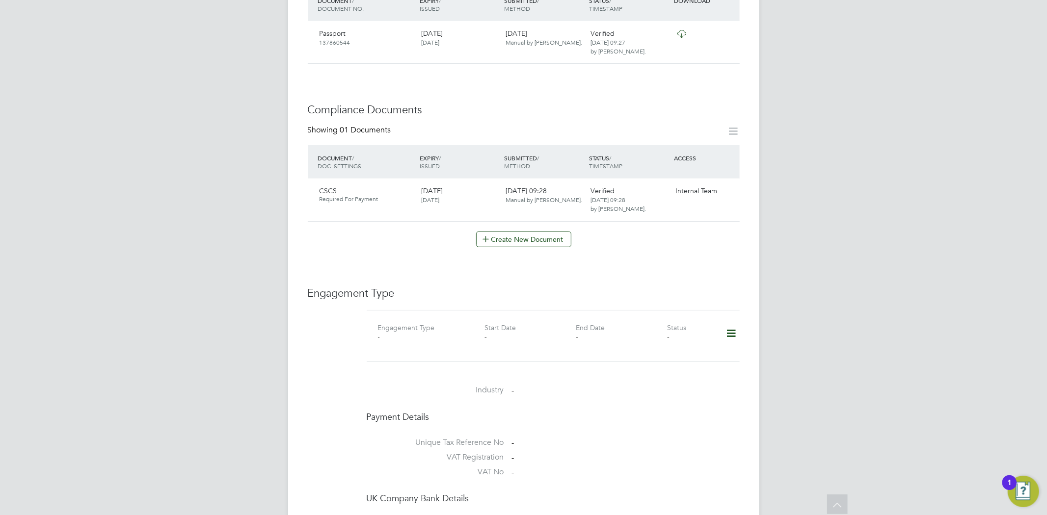
scroll to position [436, 0]
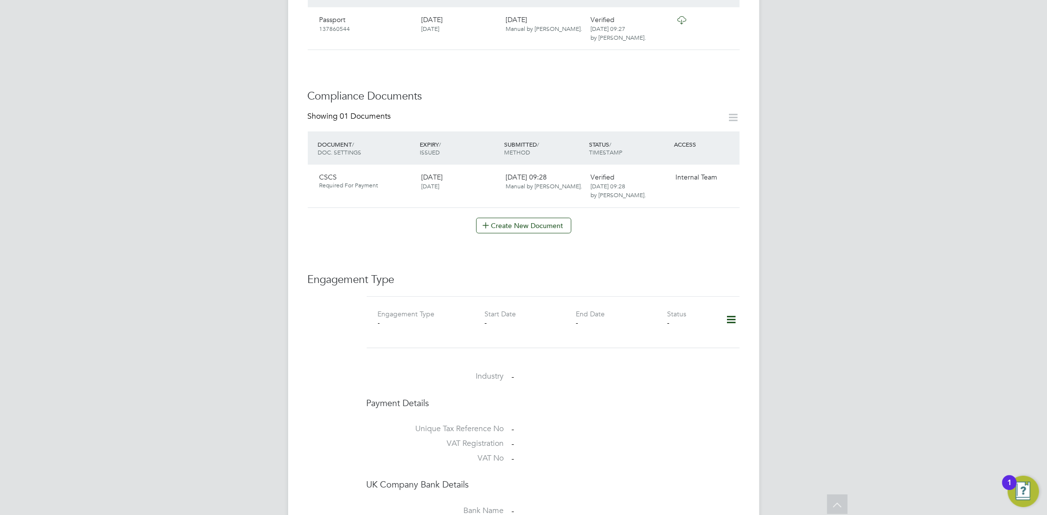
click at [729, 309] on icon at bounding box center [730, 320] width 17 height 23
click at [672, 344] on li "Add Engagement Type" at bounding box center [680, 343] width 111 height 14
click at [546, 407] on input at bounding box center [537, 414] width 121 height 14
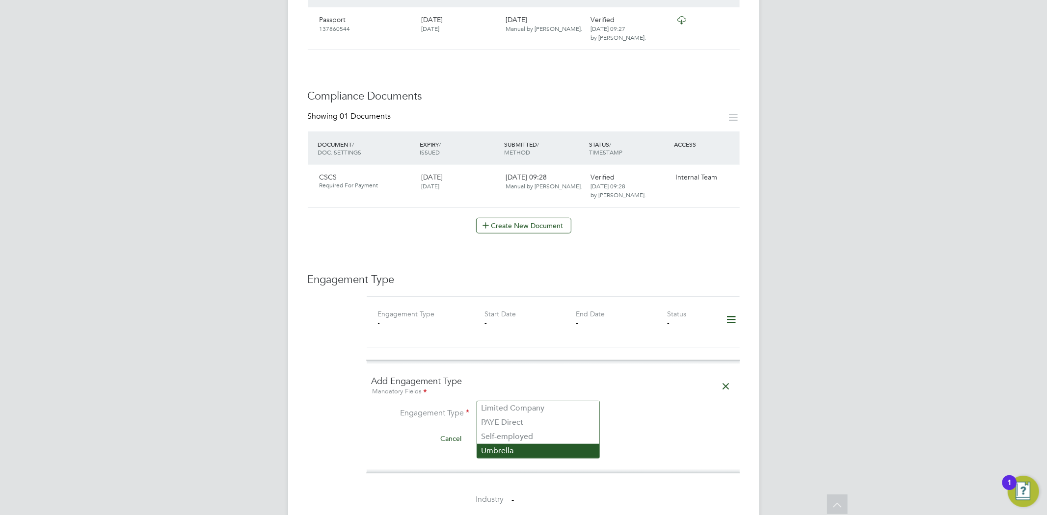
click at [539, 445] on li "Umbrella" at bounding box center [538, 451] width 122 height 14
type input "Umbrella"
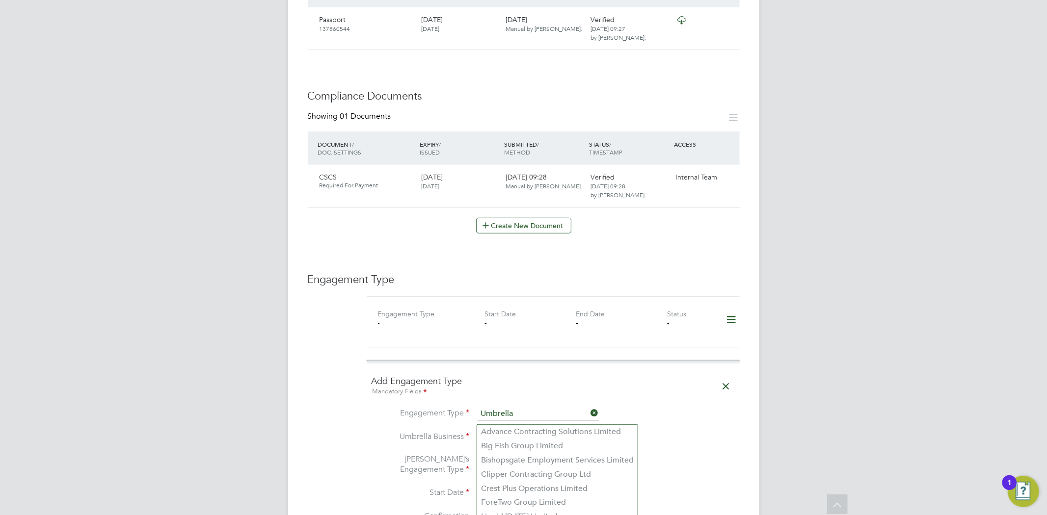
click at [535, 431] on input at bounding box center [537, 438] width 121 height 14
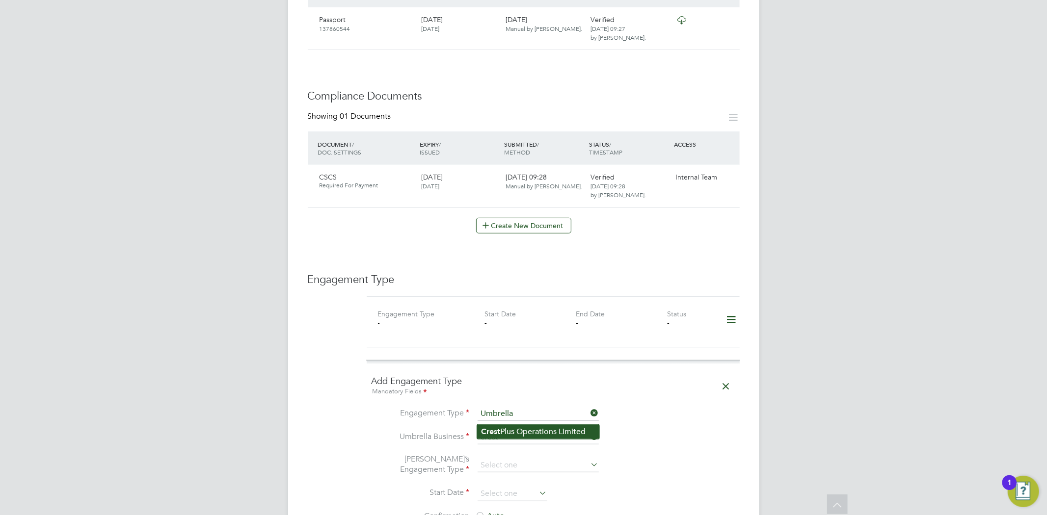
click at [541, 434] on li "Crest Plus Operations Limited" at bounding box center [538, 432] width 122 height 14
type input "Crest Plus Operations Limited"
click at [548, 459] on input at bounding box center [537, 466] width 121 height 14
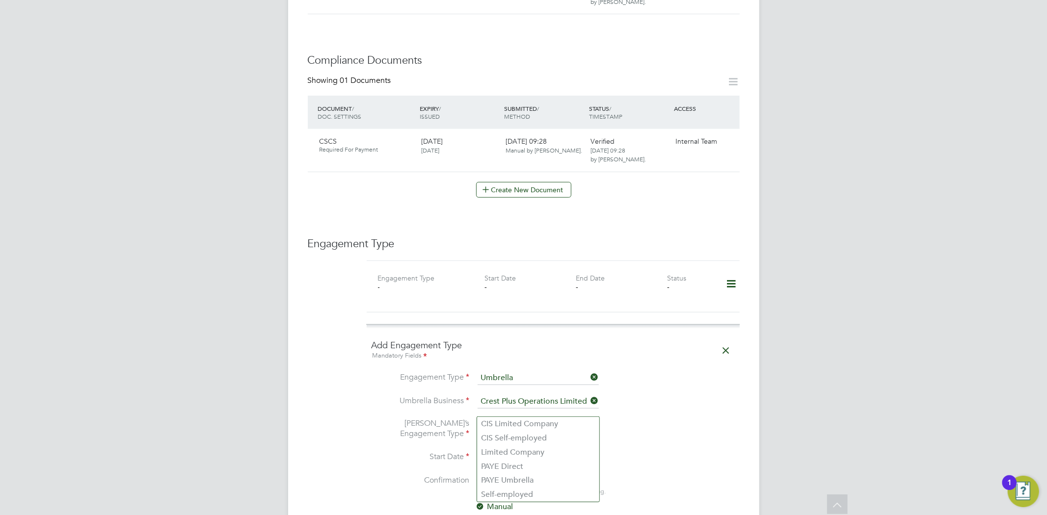
scroll to position [491, 0]
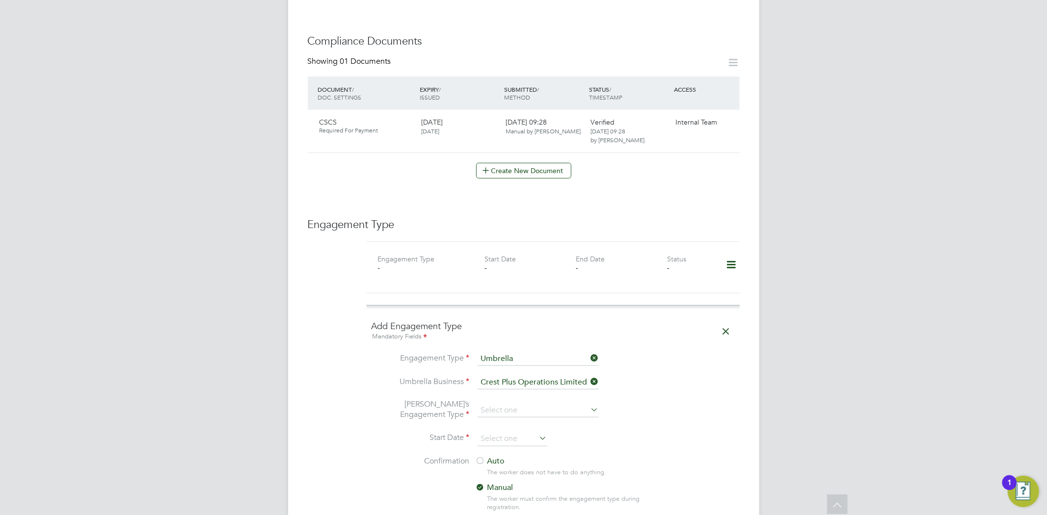
click at [550, 460] on li "PAYE Umbrella" at bounding box center [538, 461] width 122 height 14
type input "PAYE Umbrella"
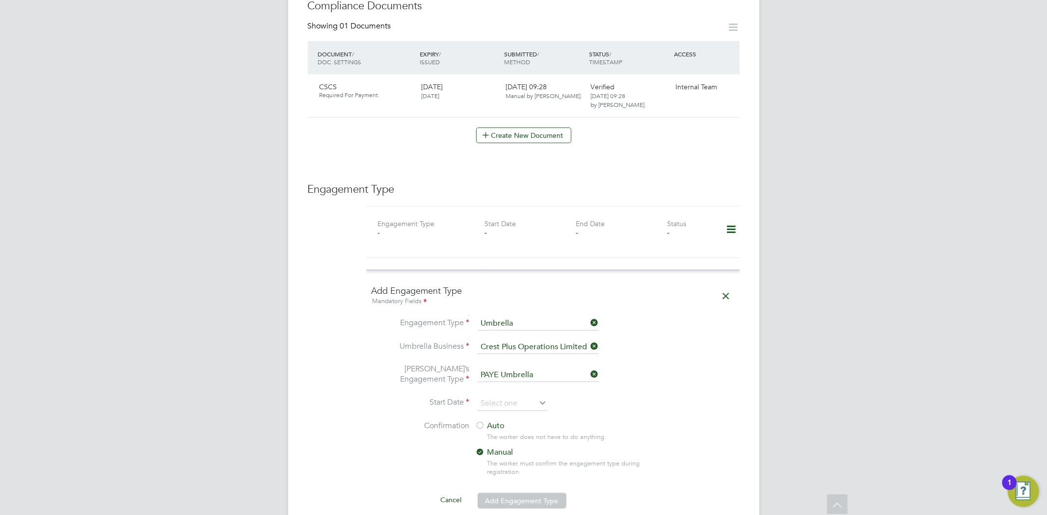
scroll to position [600, 0]
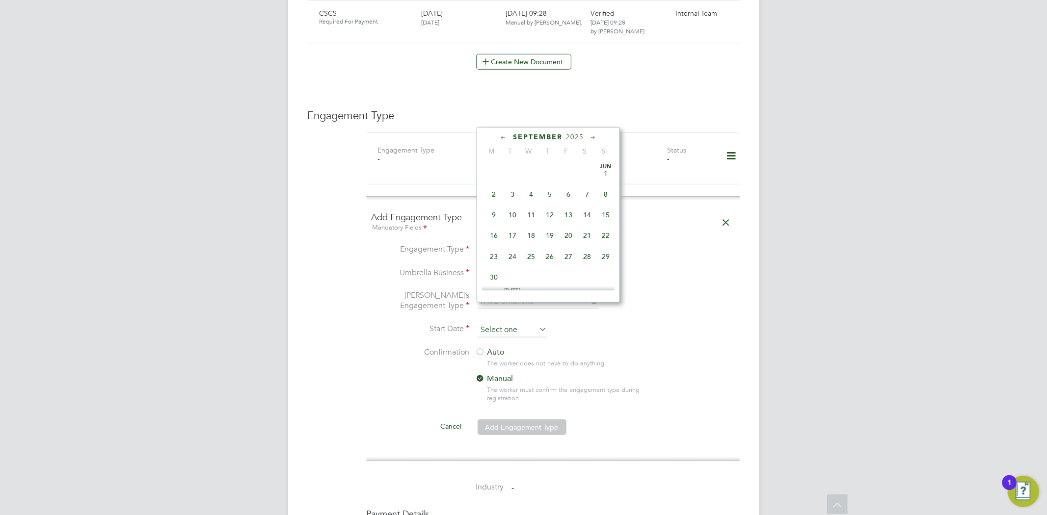
click at [533, 323] on input at bounding box center [512, 330] width 70 height 15
click at [532, 211] on span "3" at bounding box center [531, 210] width 19 height 19
type input "03 Sep 2025"
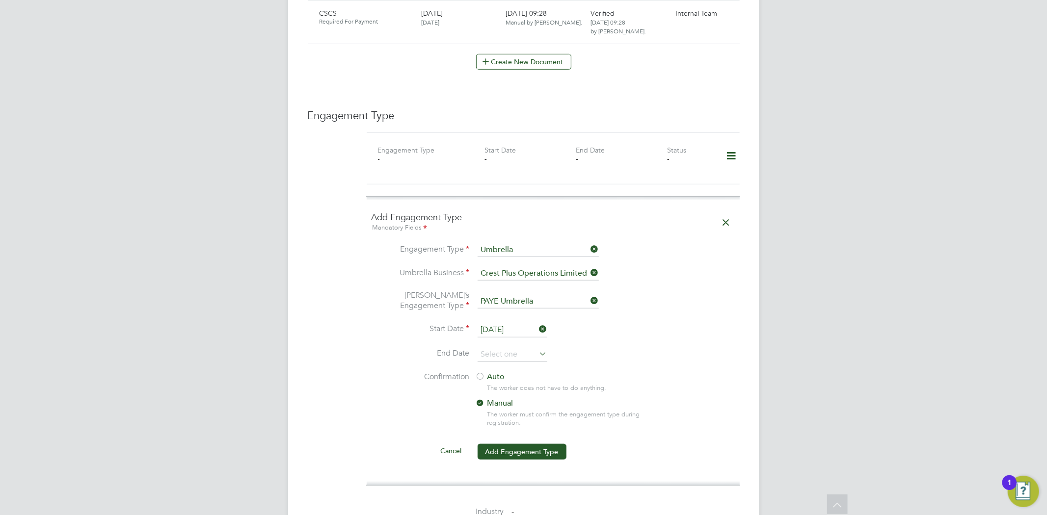
click at [481, 372] on div at bounding box center [481, 377] width 10 height 10
click at [514, 444] on button "Add Engagement Type" at bounding box center [521, 452] width 89 height 16
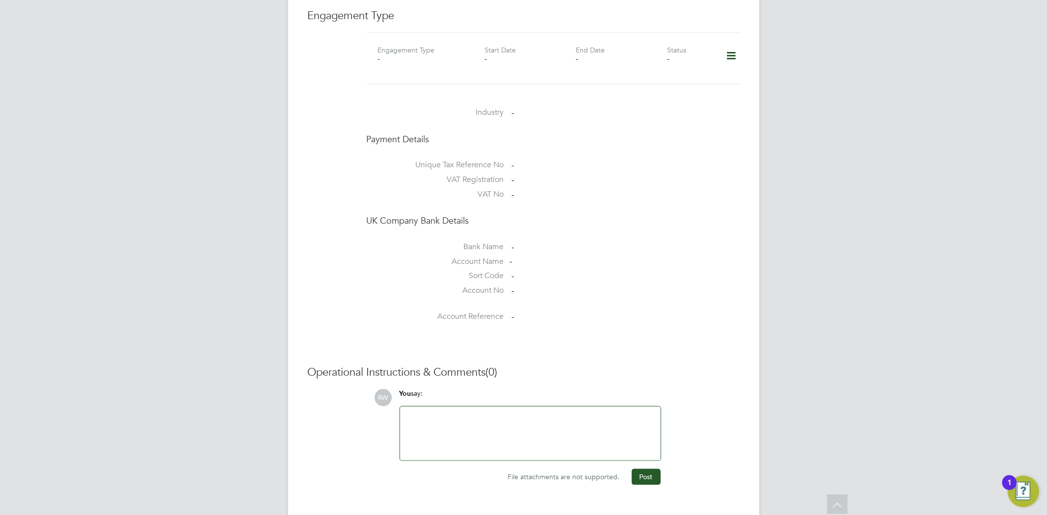
click at [546, 413] on div at bounding box center [530, 434] width 249 height 42
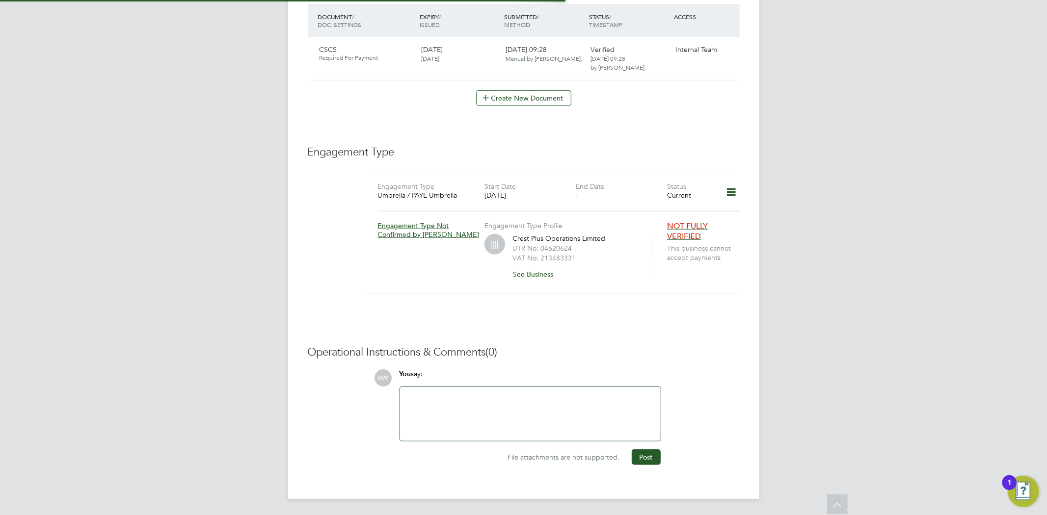
scroll to position [543, 0]
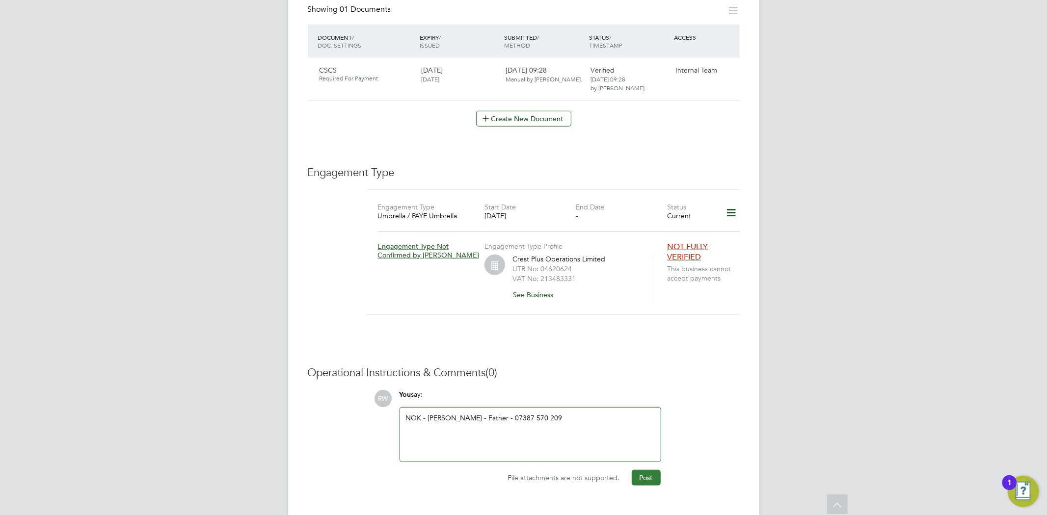
click at [646, 470] on button "Post" at bounding box center [646, 478] width 29 height 16
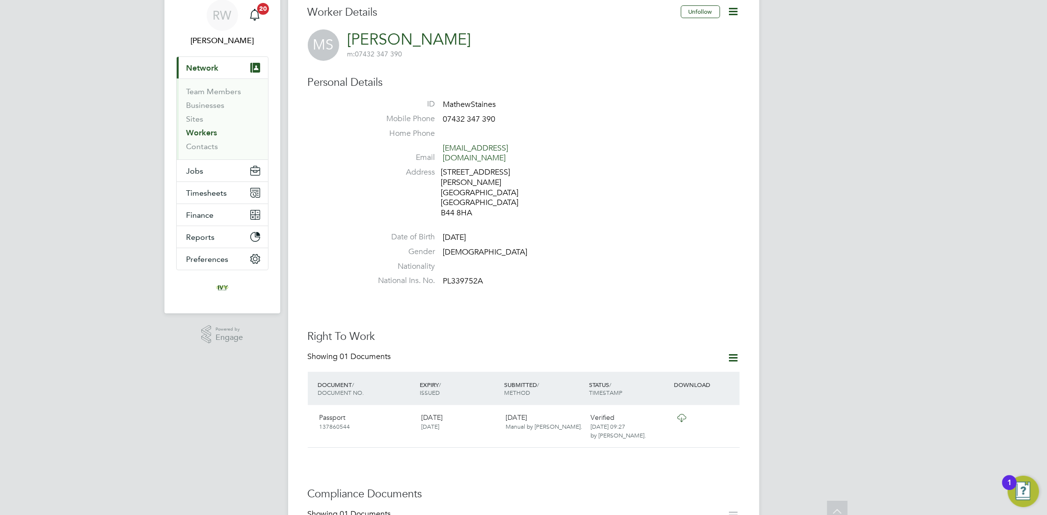
scroll to position [0, 0]
